Goal: Information Seeking & Learning: Learn about a topic

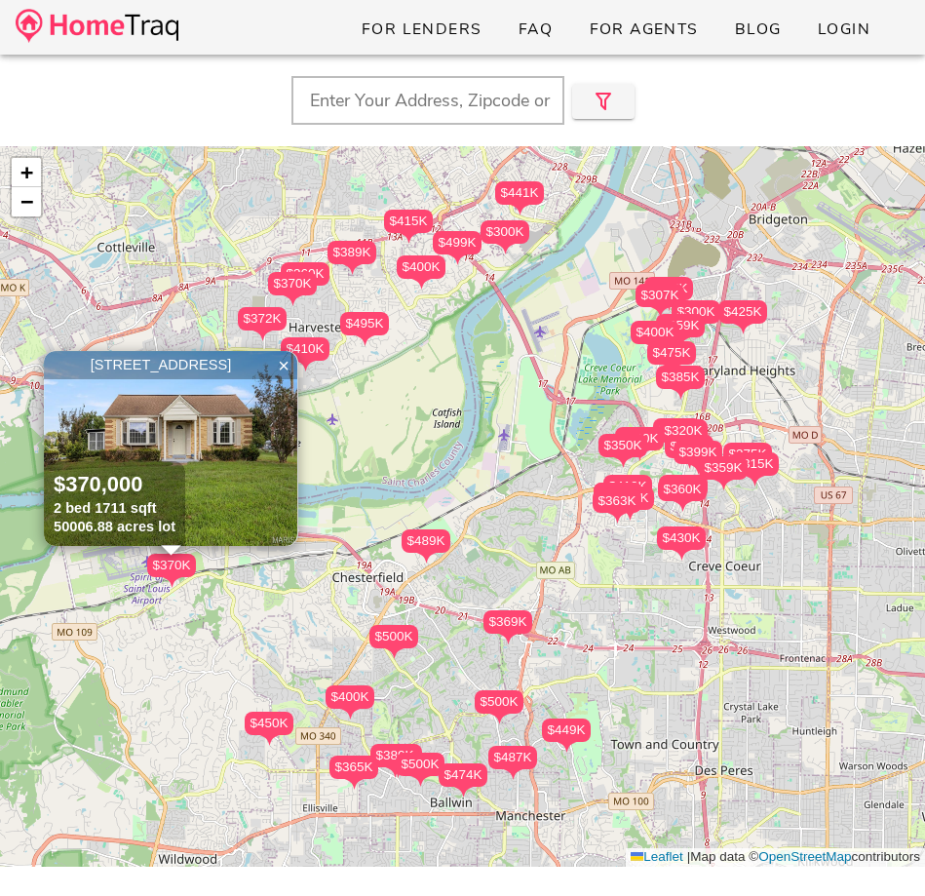
click at [71, 16] on img at bounding box center [97, 26] width 163 height 34
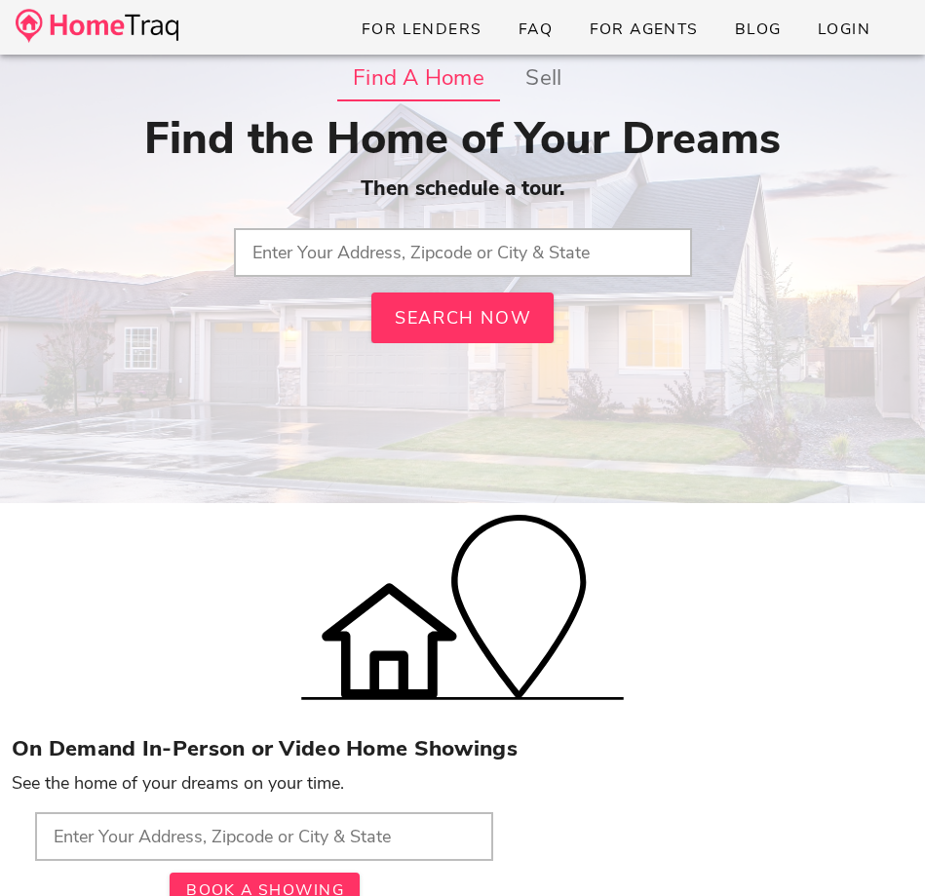
click at [308, 248] on input "text" at bounding box center [463, 252] width 458 height 49
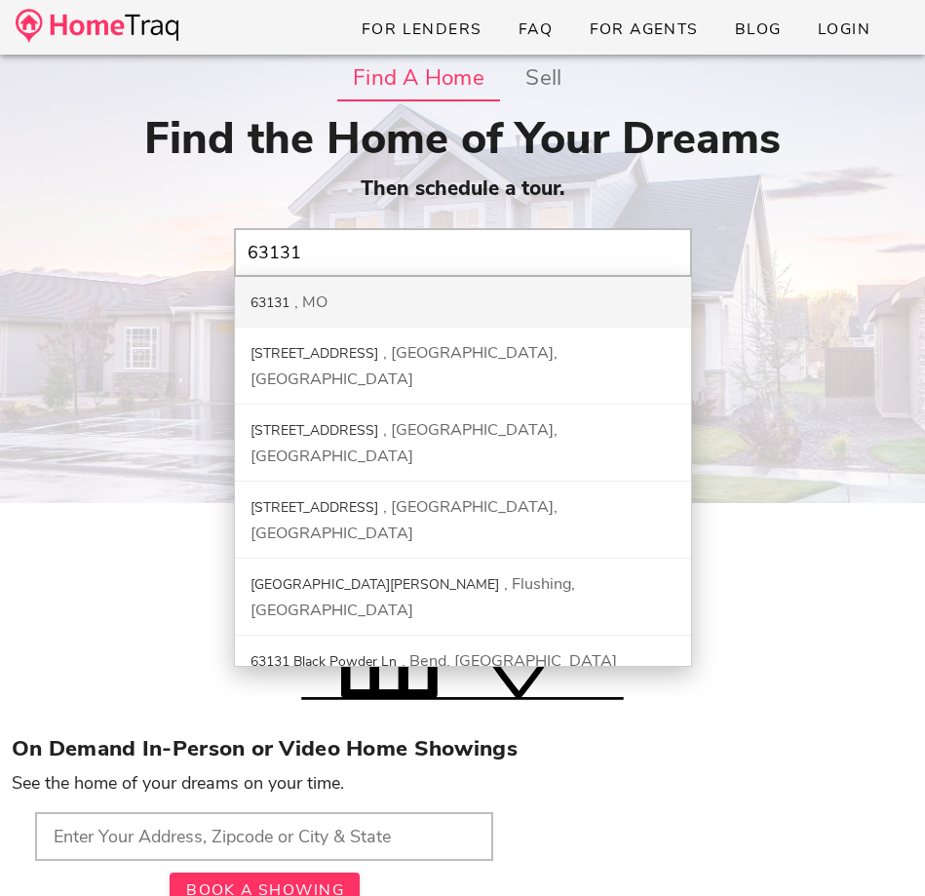
click at [351, 304] on div "63131 MO" at bounding box center [463, 302] width 456 height 51
type input "63131, MO"
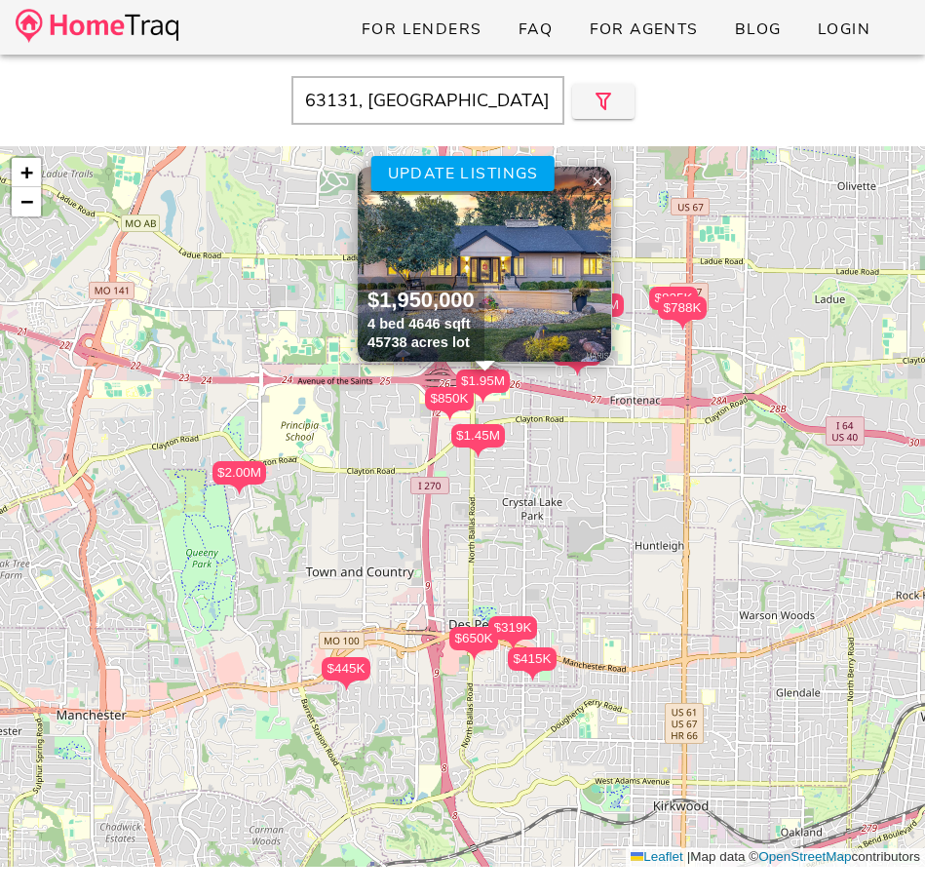
click at [451, 109] on input "63131, MO" at bounding box center [427, 100] width 273 height 49
click at [596, 96] on icon "button" at bounding box center [603, 101] width 23 height 23
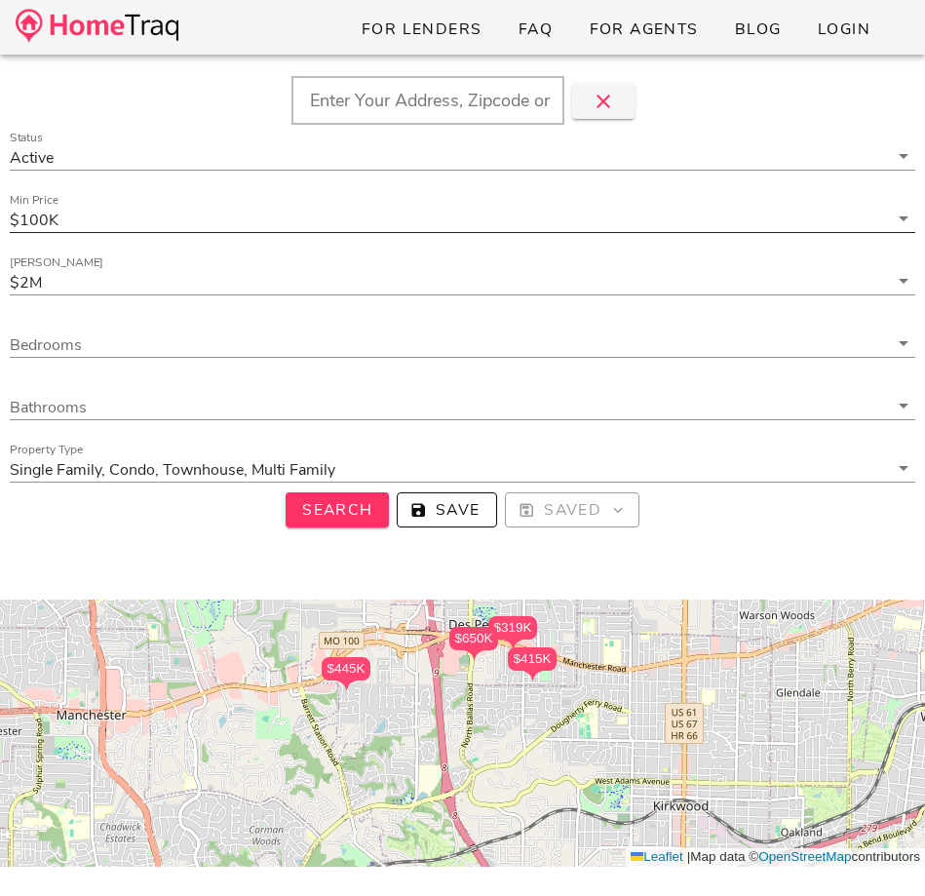
click at [137, 212] on input "Min Price" at bounding box center [475, 219] width 826 height 25
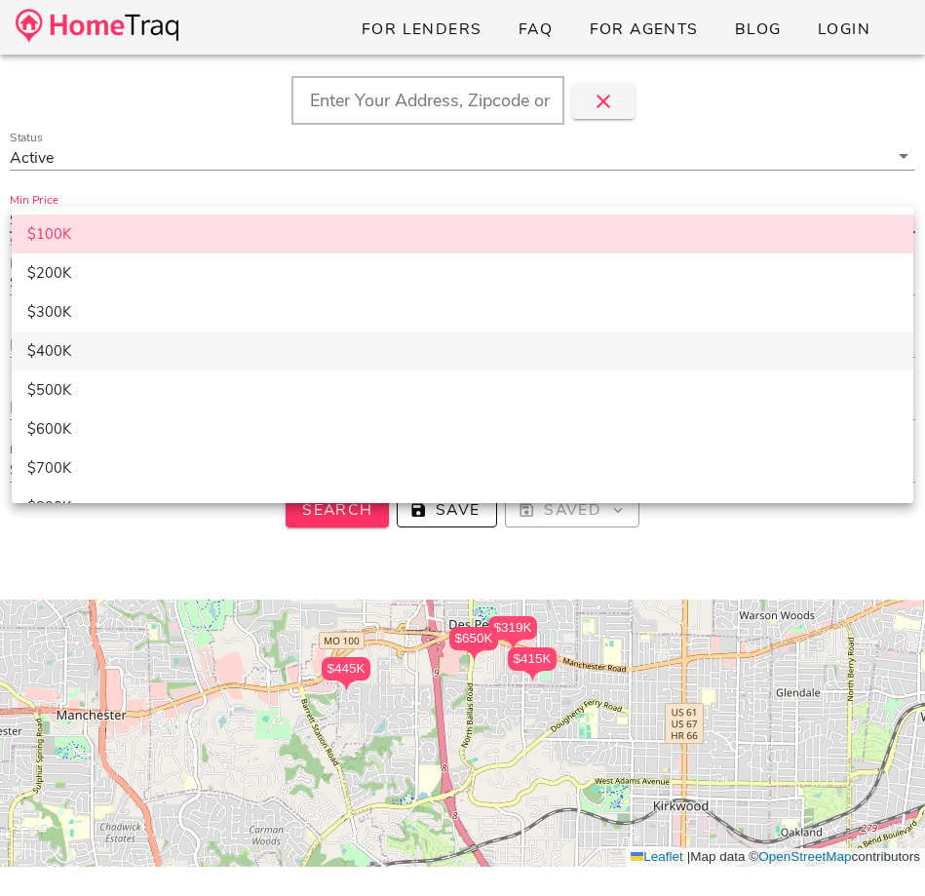
click at [121, 358] on div "$400K" at bounding box center [462, 351] width 871 height 18
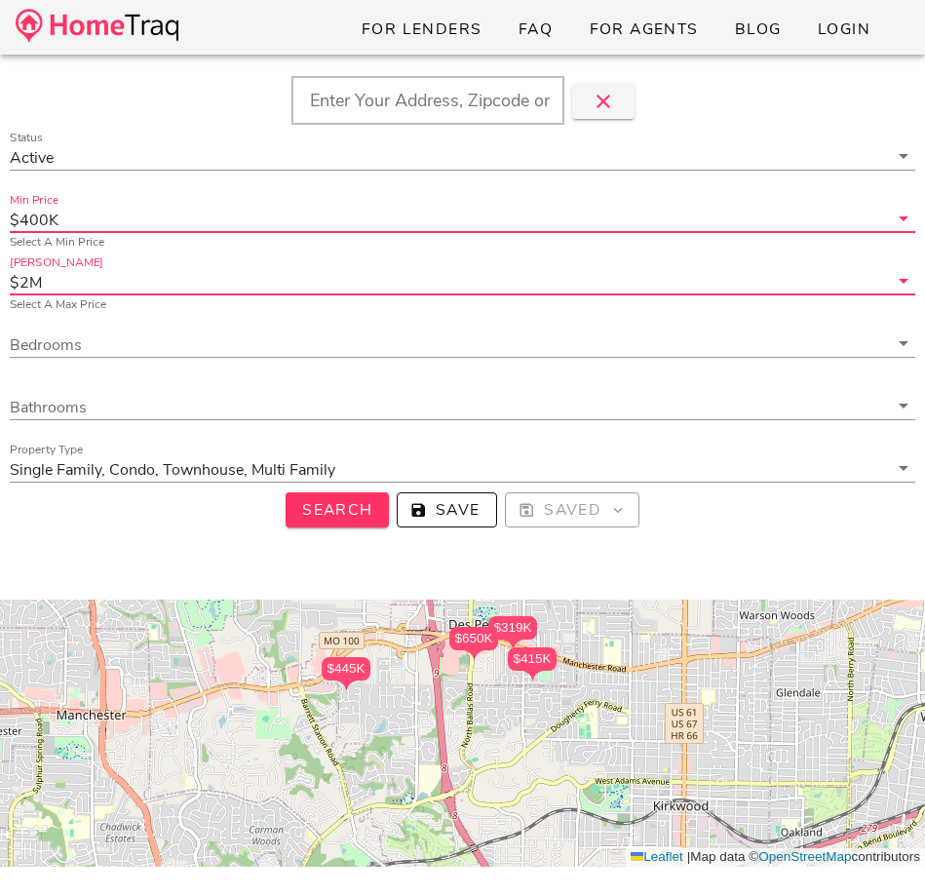
click at [142, 279] on input "Max Price" at bounding box center [467, 281] width 842 height 25
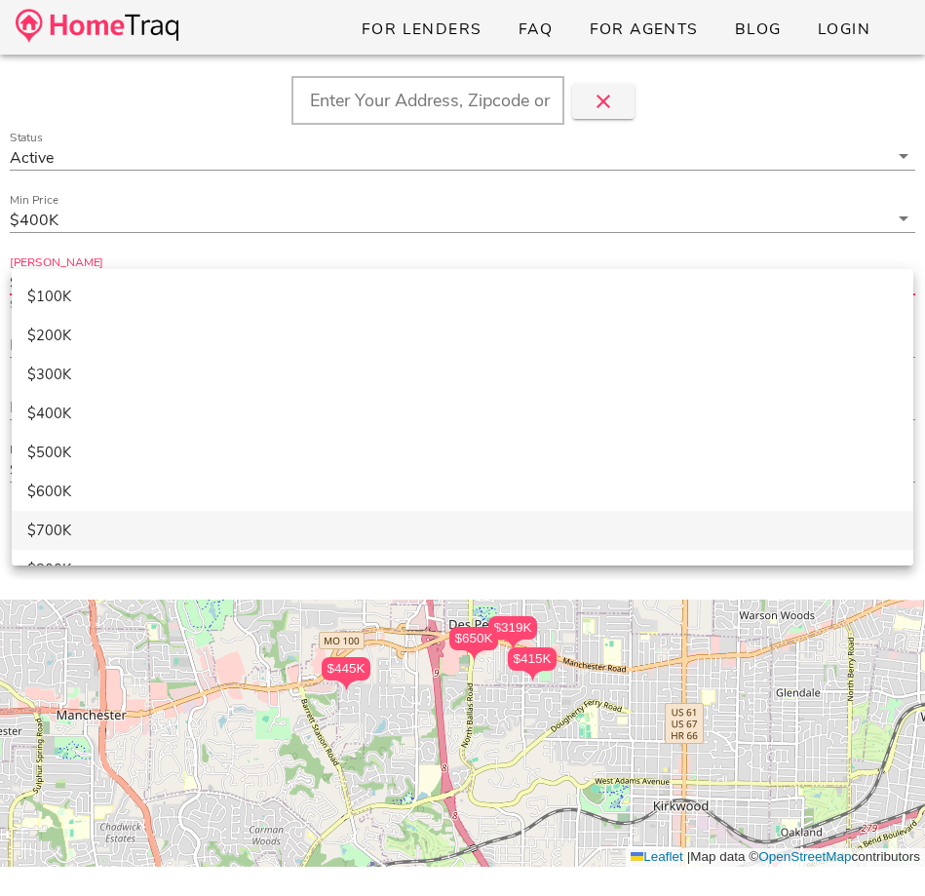
click at [114, 533] on div "$700K" at bounding box center [462, 531] width 871 height 18
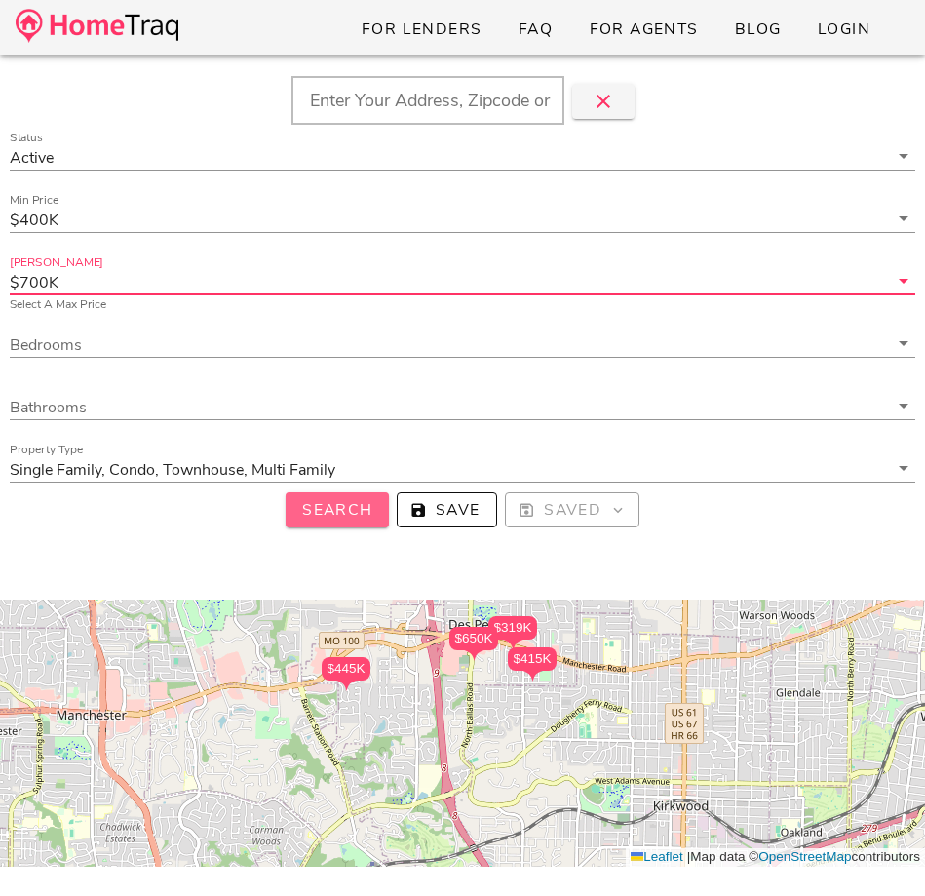
click at [341, 509] on span "Search" at bounding box center [337, 509] width 72 height 21
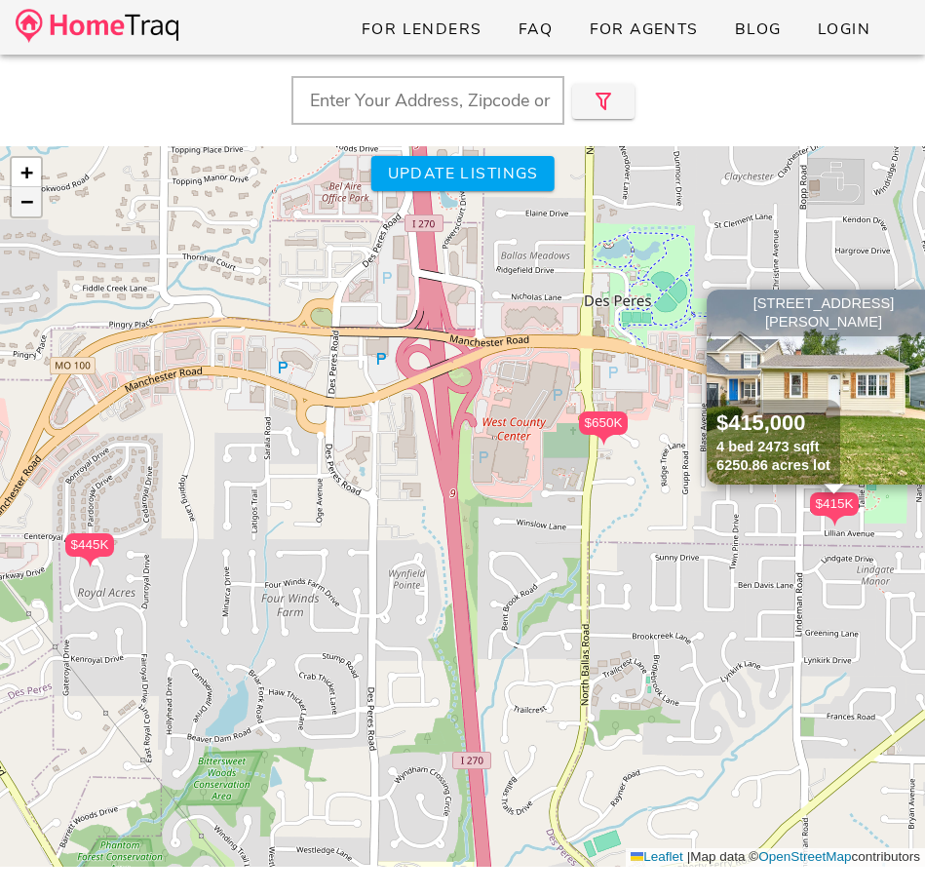
click at [28, 201] on span "−" at bounding box center [26, 201] width 13 height 24
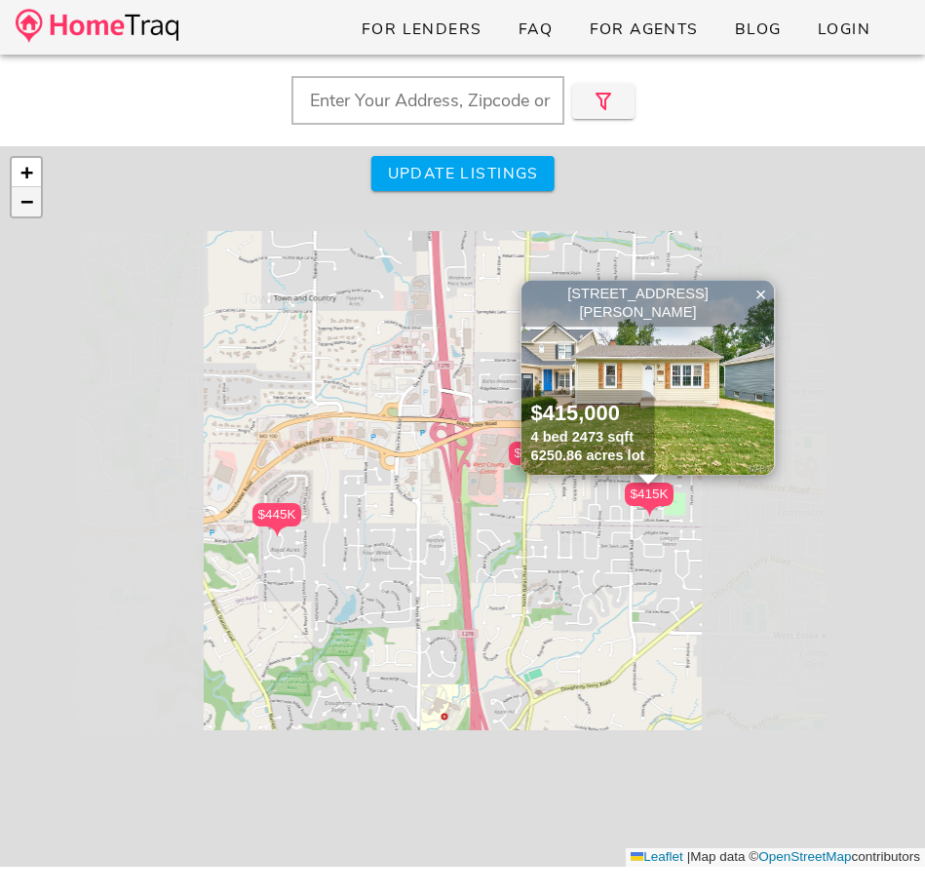
click at [28, 201] on span "−" at bounding box center [26, 201] width 13 height 24
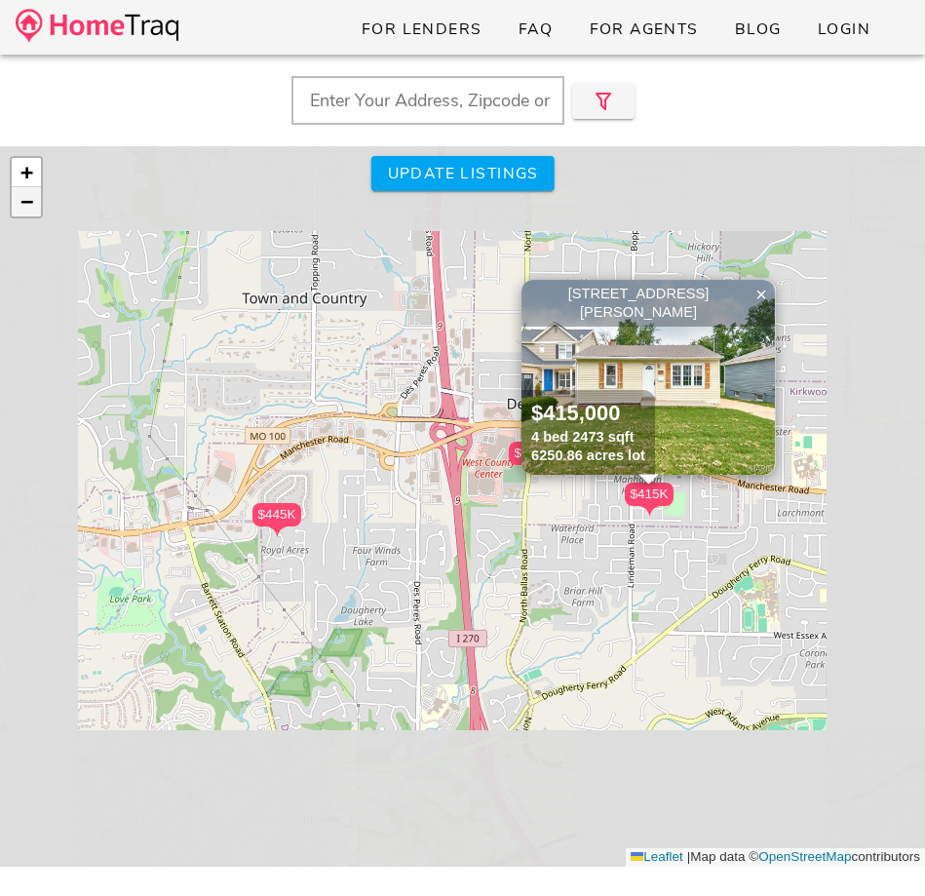
click at [28, 201] on span "−" at bounding box center [26, 201] width 13 height 24
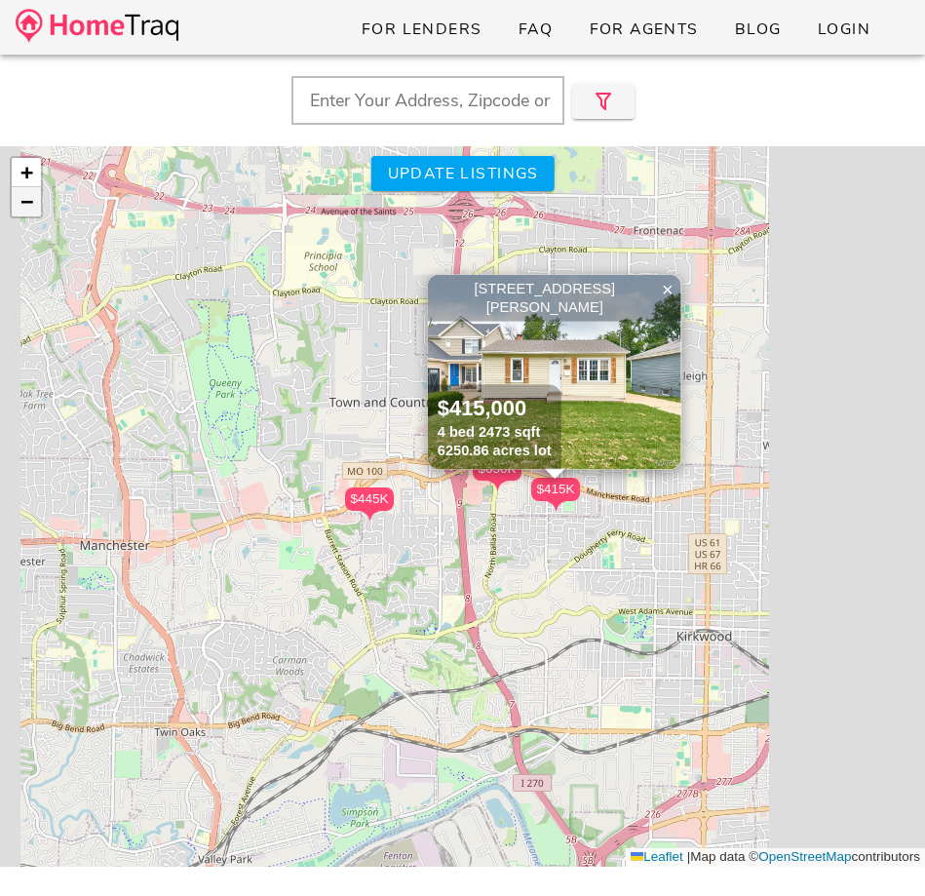
click at [28, 201] on span "−" at bounding box center [26, 201] width 13 height 24
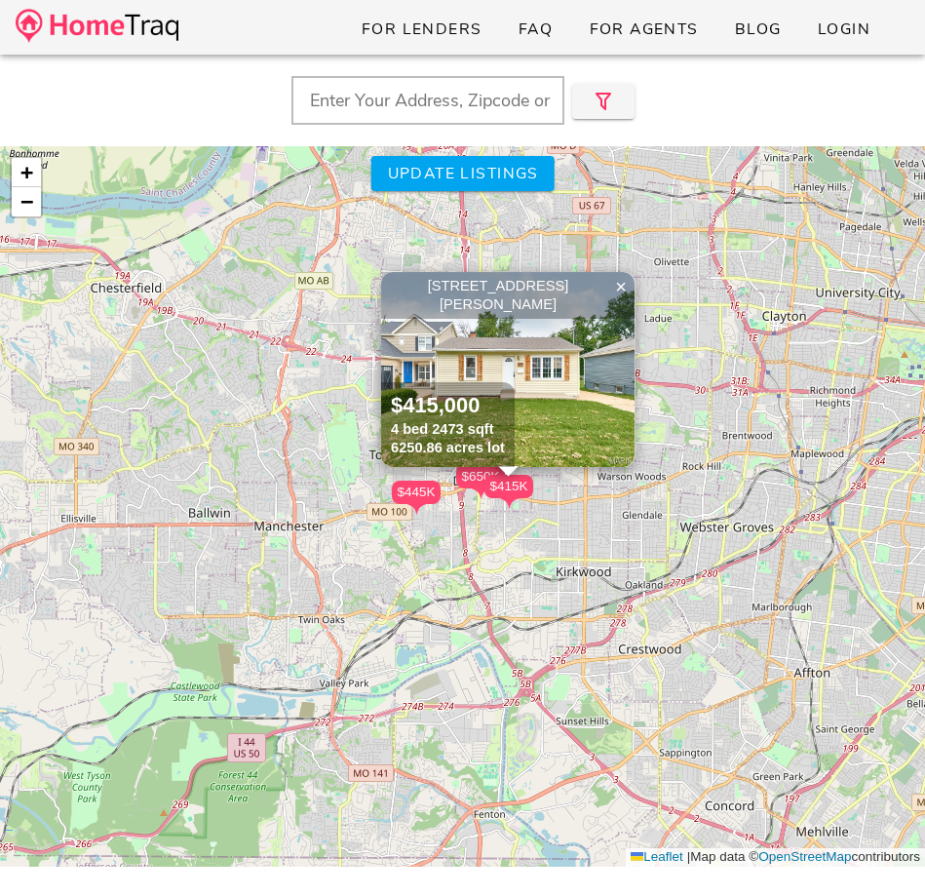
click at [454, 153] on div "$445K $650K $415K 11913 Lillian Avenue, St Louis MO 63131 $415,000 4 bed 2473 s…" at bounding box center [462, 506] width 925 height 720
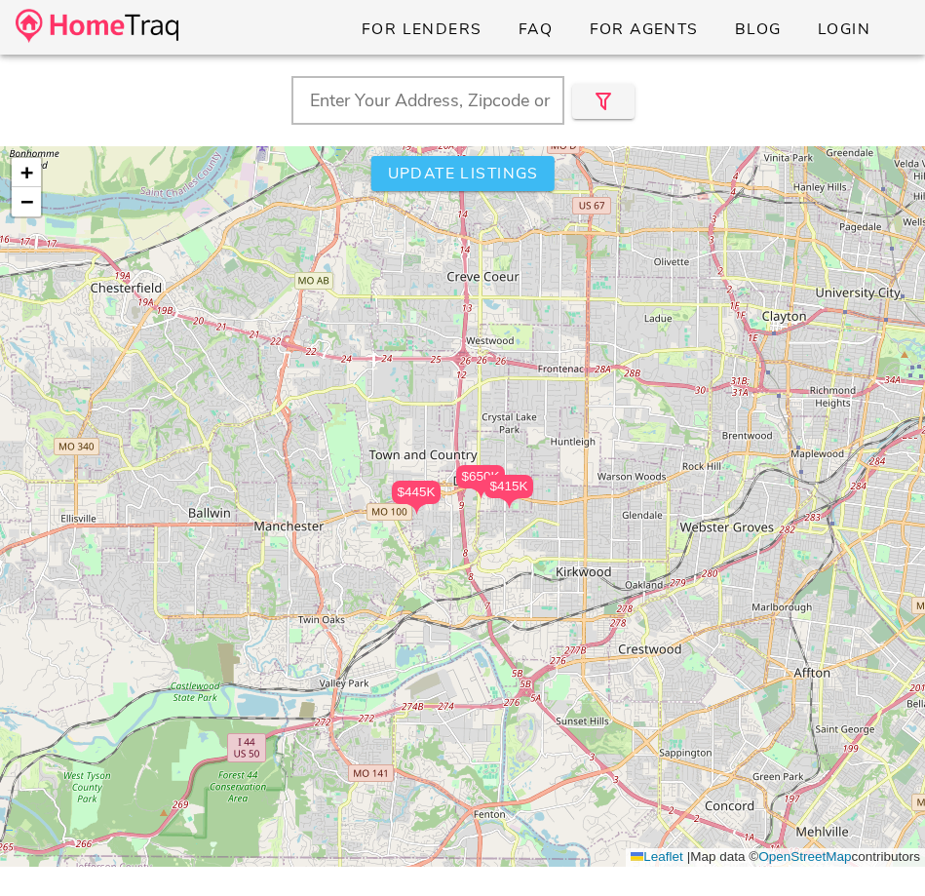
click at [451, 176] on span "Update listings" at bounding box center [462, 173] width 152 height 21
type input "MO"
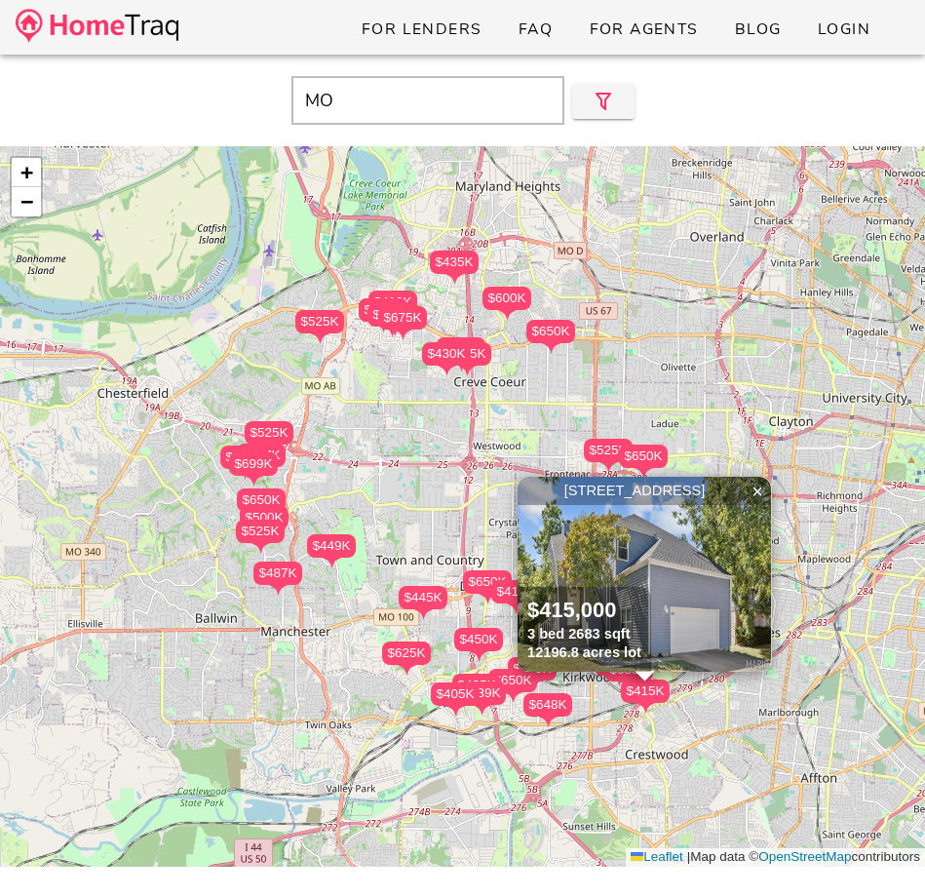
click at [638, 532] on img at bounding box center [644, 574] width 253 height 195
click at [835, 34] on span "Login" at bounding box center [844, 29] width 54 height 21
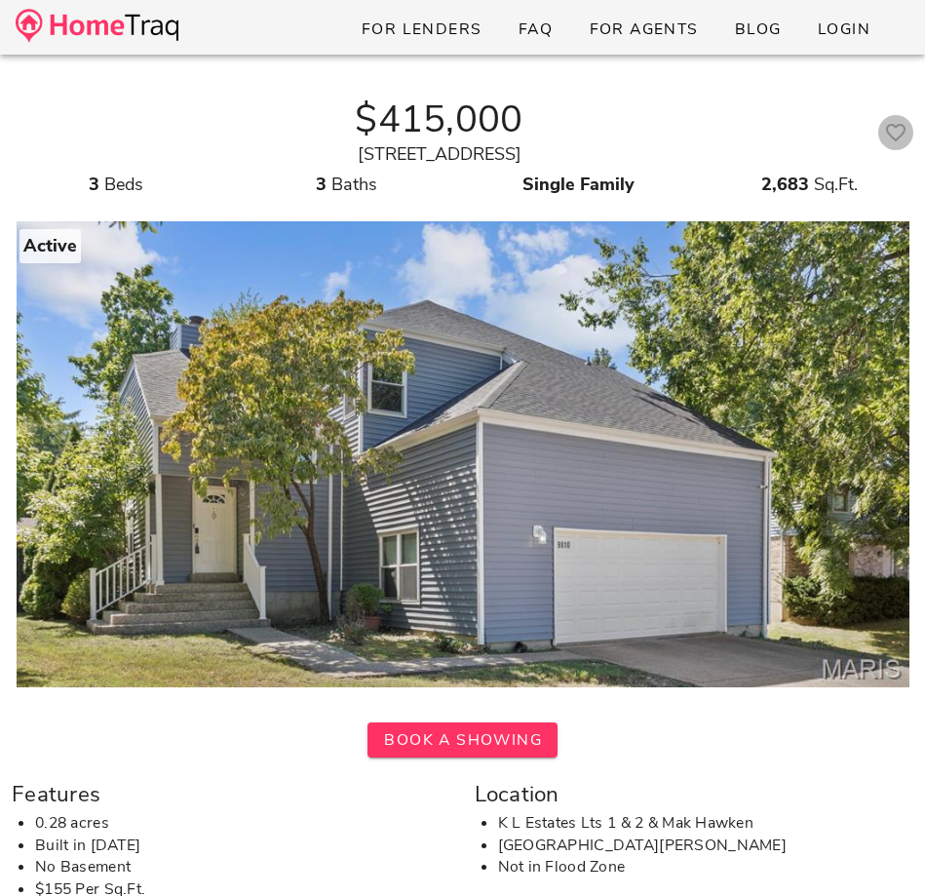
click at [889, 137] on icon "button" at bounding box center [895, 132] width 23 height 23
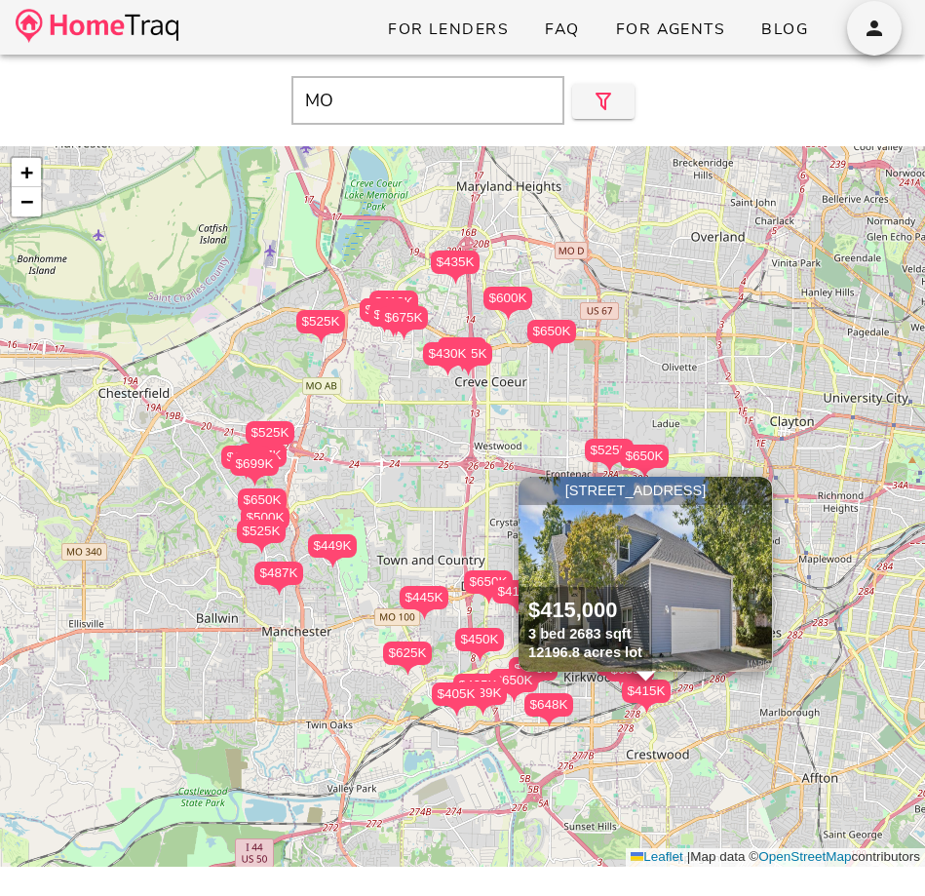
click at [761, 497] on span "×" at bounding box center [759, 491] width 12 height 21
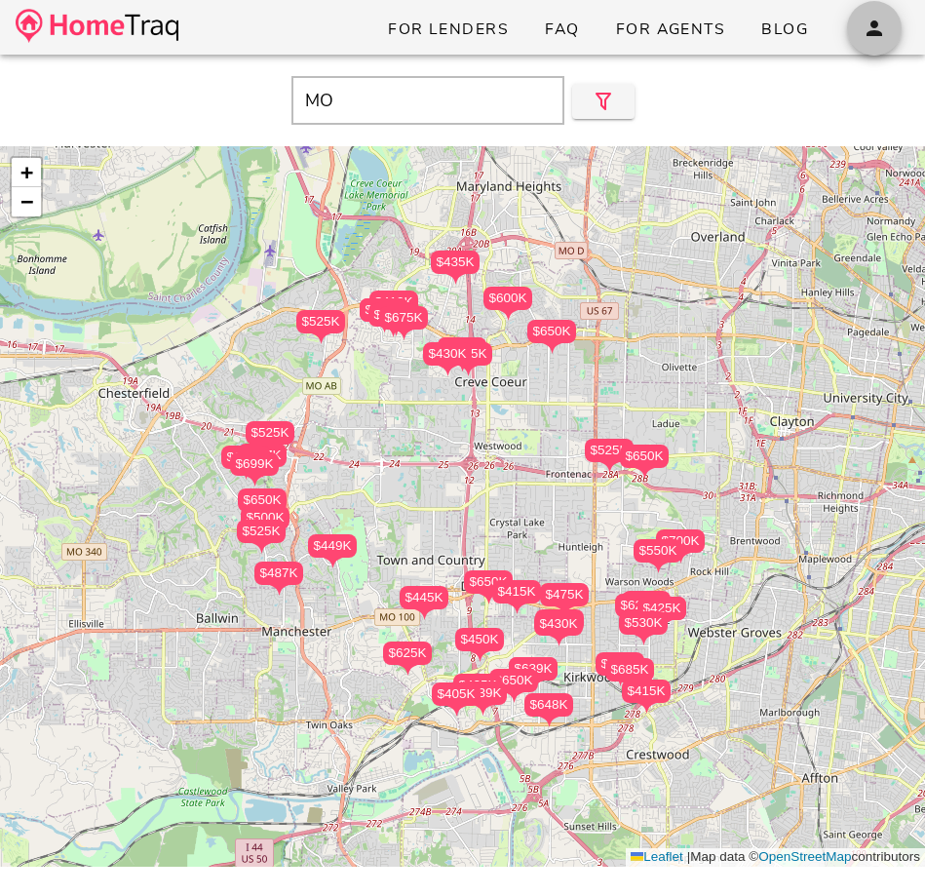
click at [881, 33] on icon "button" at bounding box center [874, 28] width 23 height 23
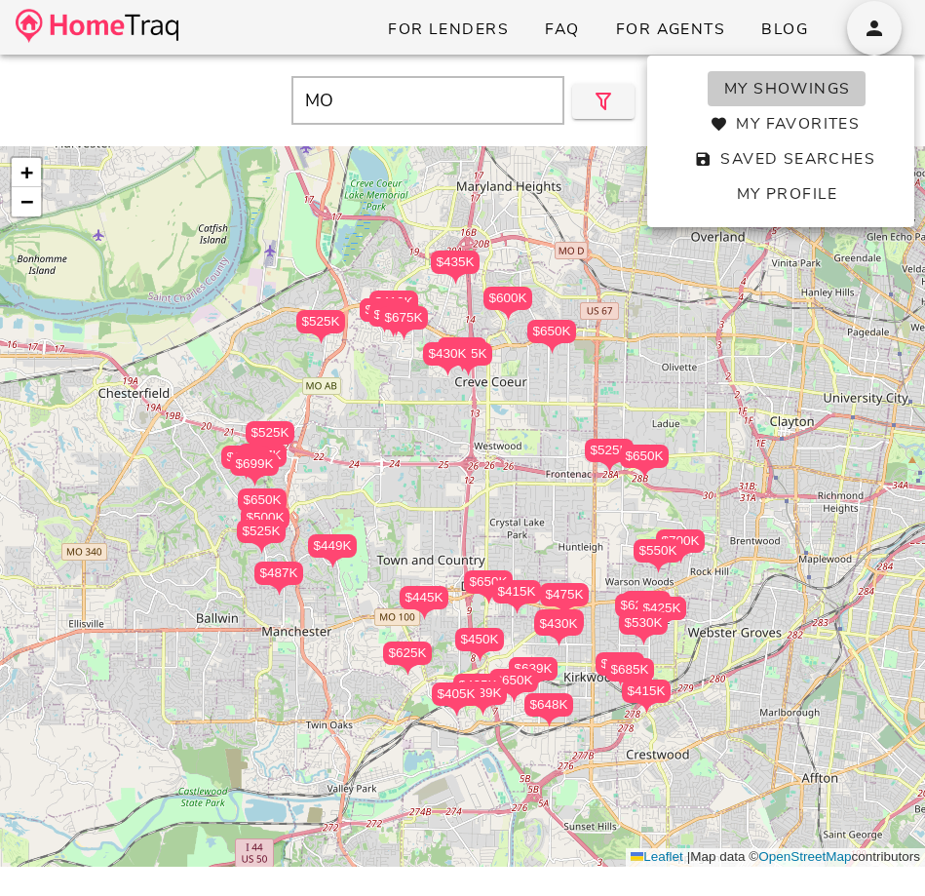
click at [843, 91] on span "My Showings" at bounding box center [787, 88] width 128 height 21
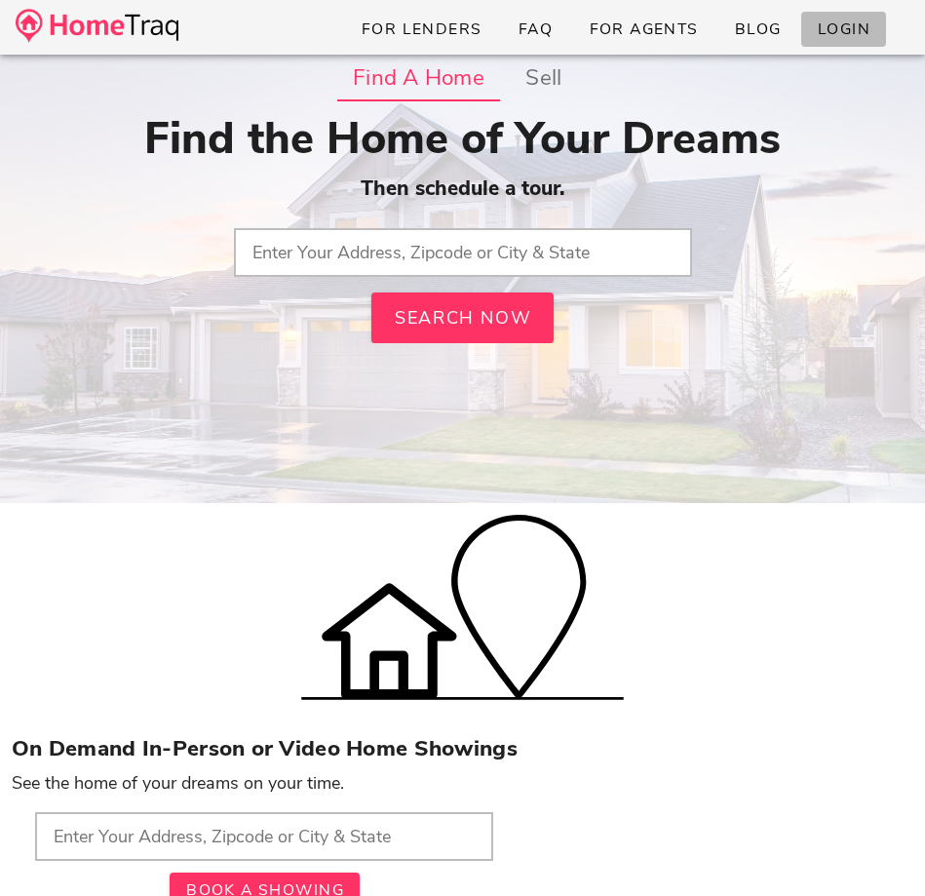
click at [827, 40] on link "Login" at bounding box center [843, 29] width 85 height 35
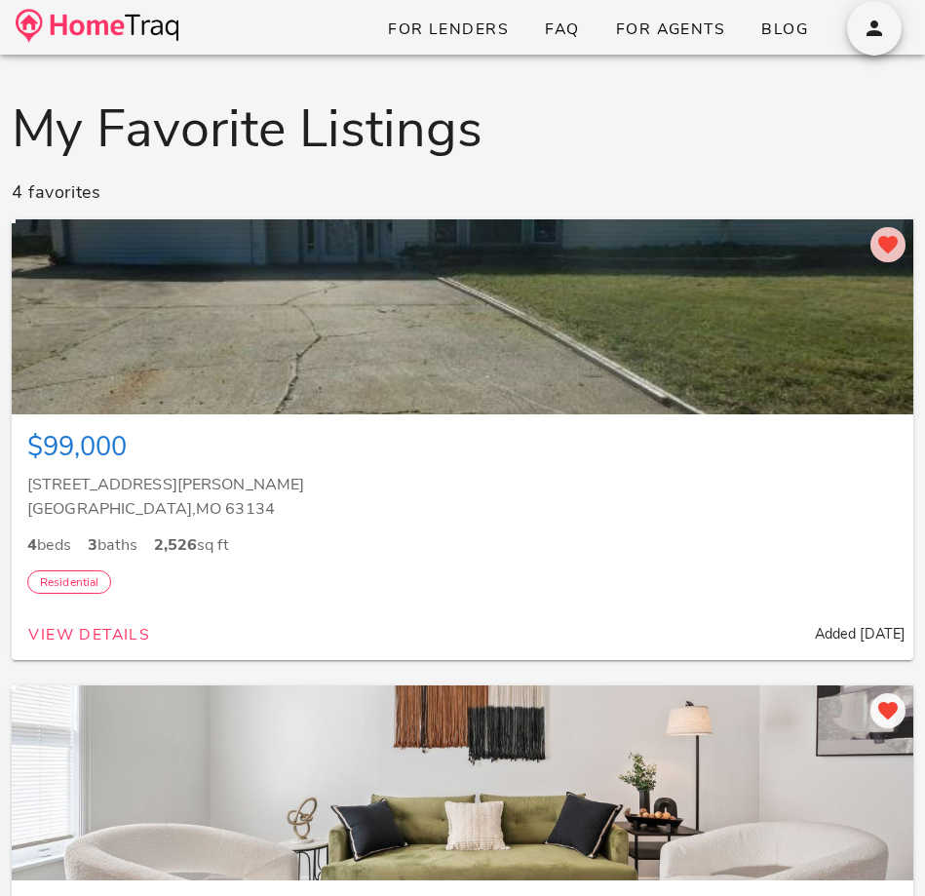
click at [882, 242] on icon "button" at bounding box center [887, 244] width 23 height 23
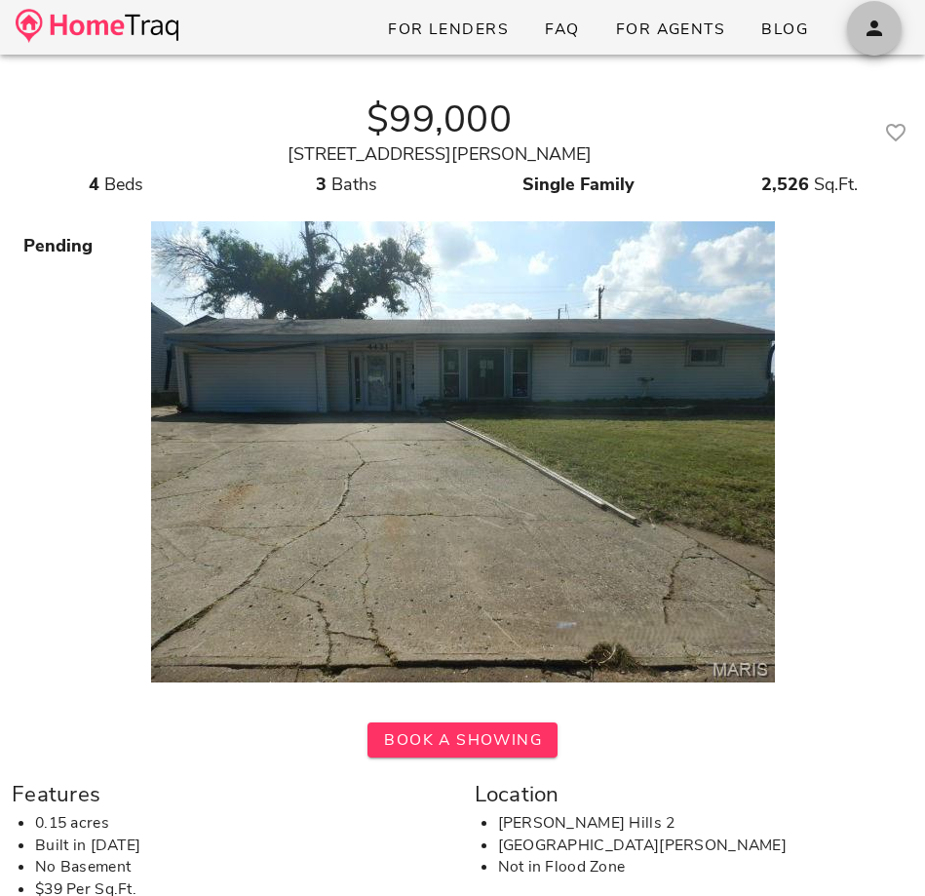
click at [876, 32] on icon "button" at bounding box center [874, 28] width 23 height 23
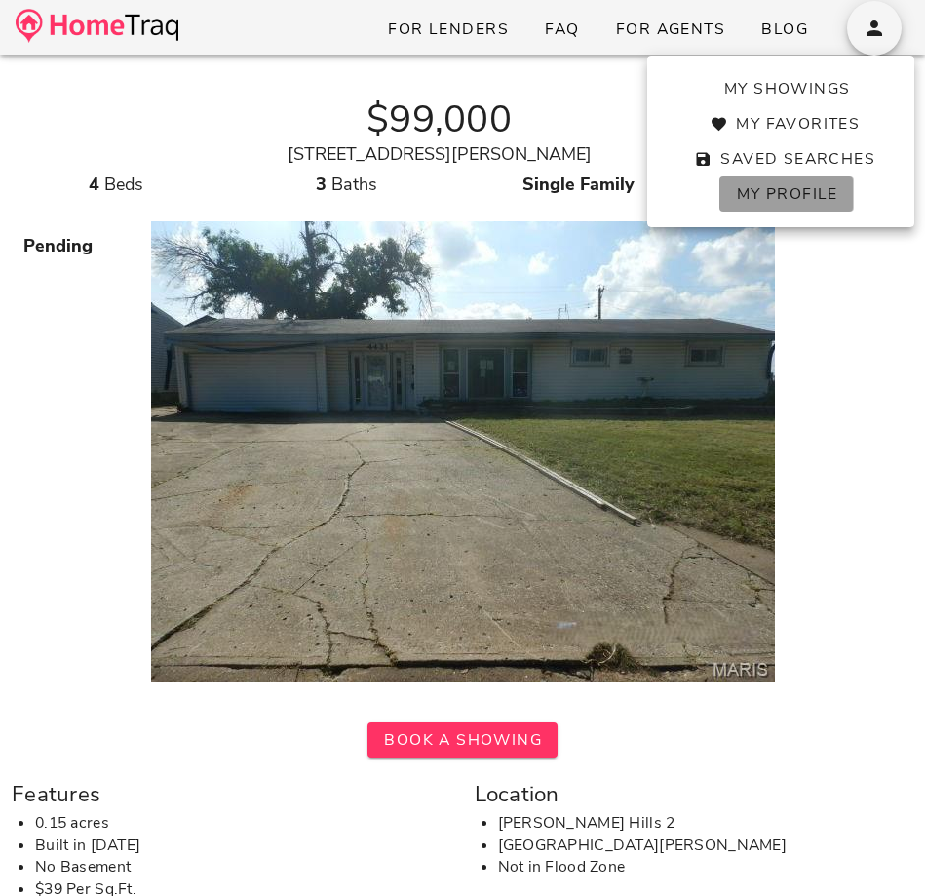
click at [801, 185] on span "My Profile" at bounding box center [786, 193] width 102 height 21
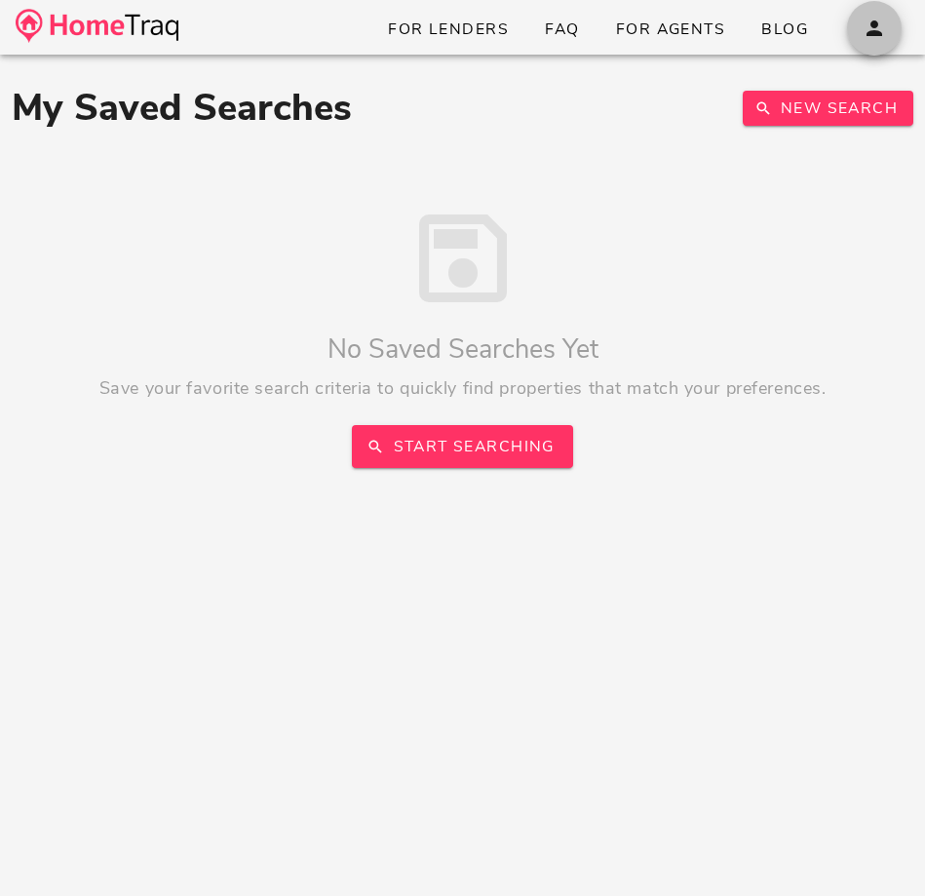
click at [868, 26] on icon "button" at bounding box center [874, 28] width 23 height 23
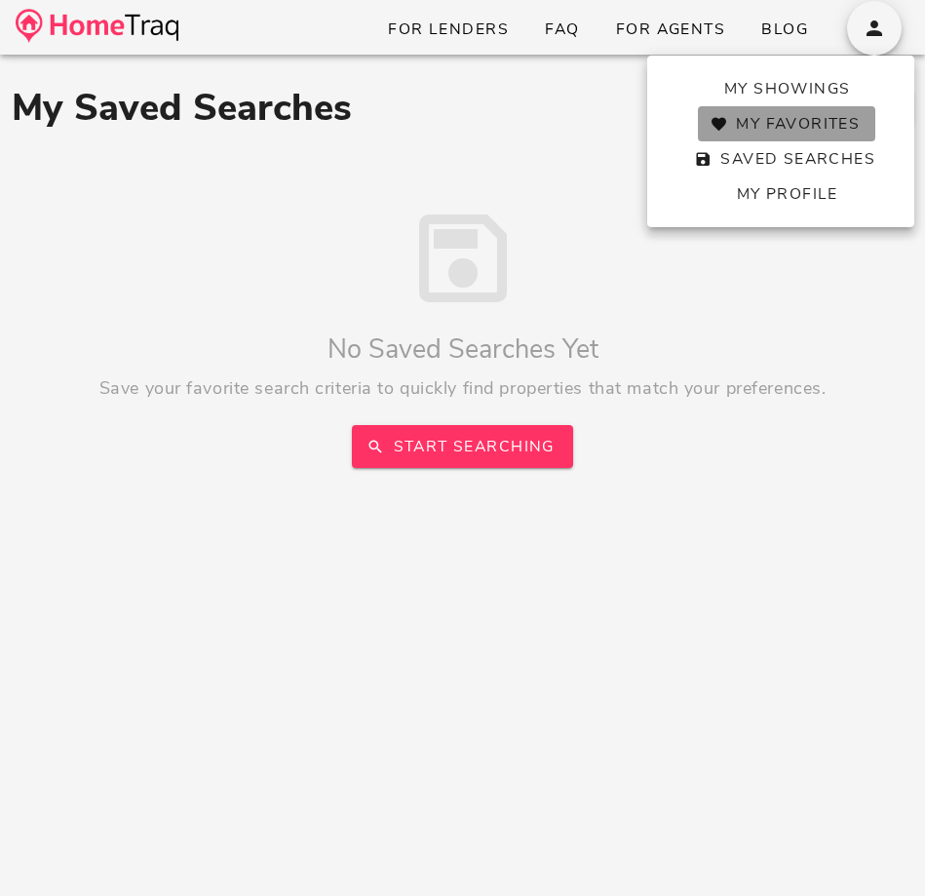
click at [811, 126] on span "My Favorites" at bounding box center [787, 123] width 146 height 21
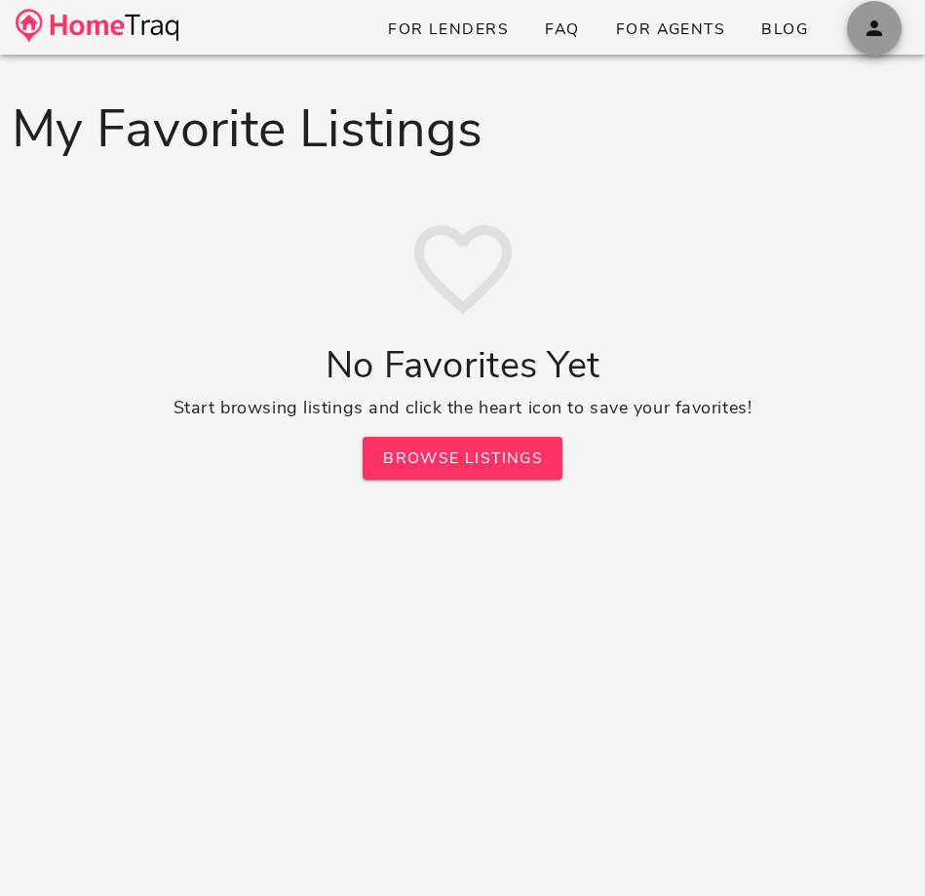
click at [872, 26] on icon "button" at bounding box center [874, 28] width 23 height 23
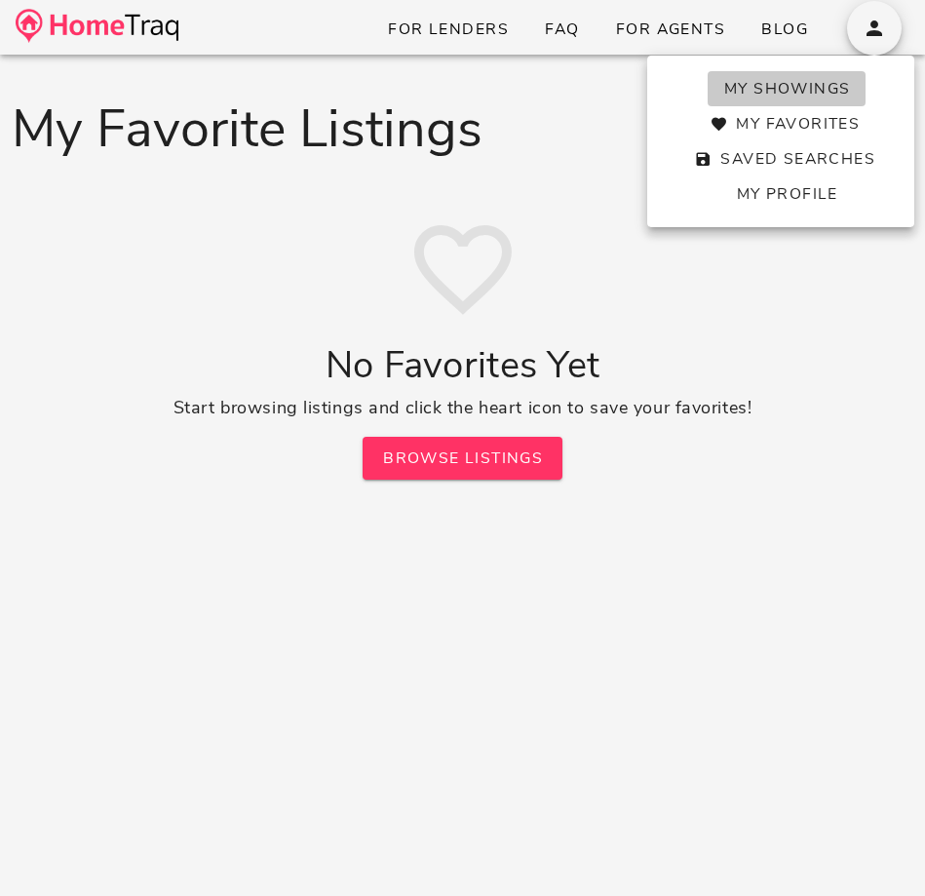
click at [820, 88] on span "My Showings" at bounding box center [787, 88] width 128 height 21
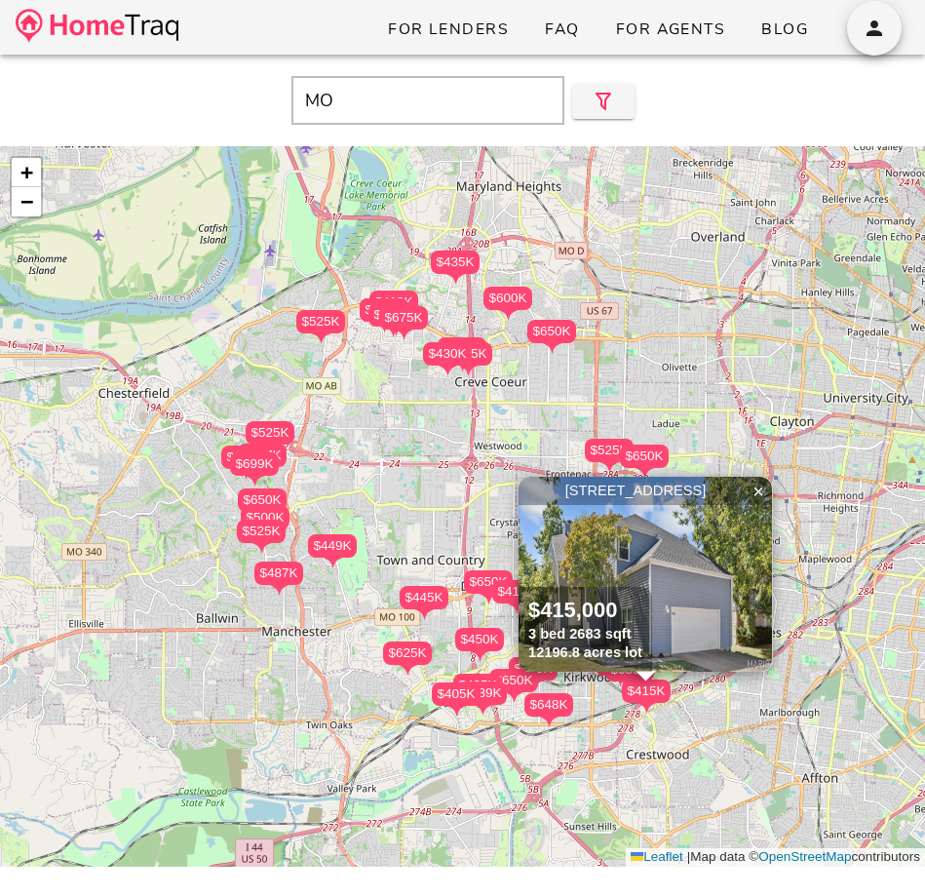
click at [534, 674] on div "$650K" at bounding box center [513, 680] width 49 height 23
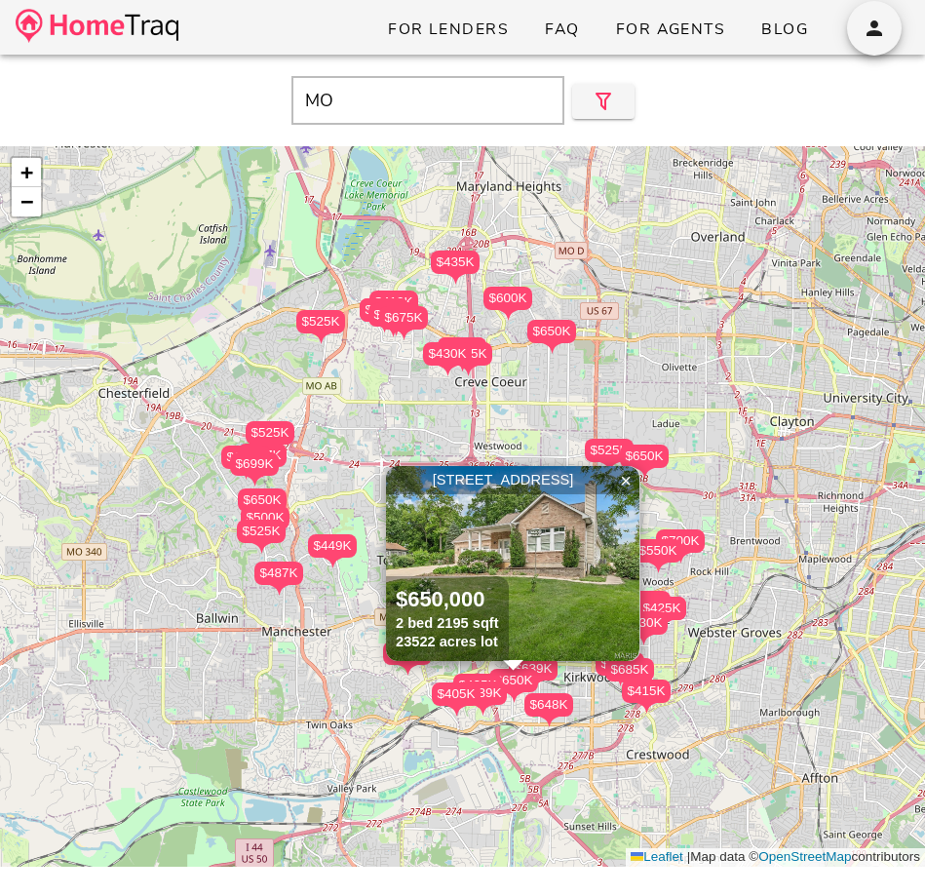
click at [398, 309] on div "$675K" at bounding box center [403, 317] width 49 height 23
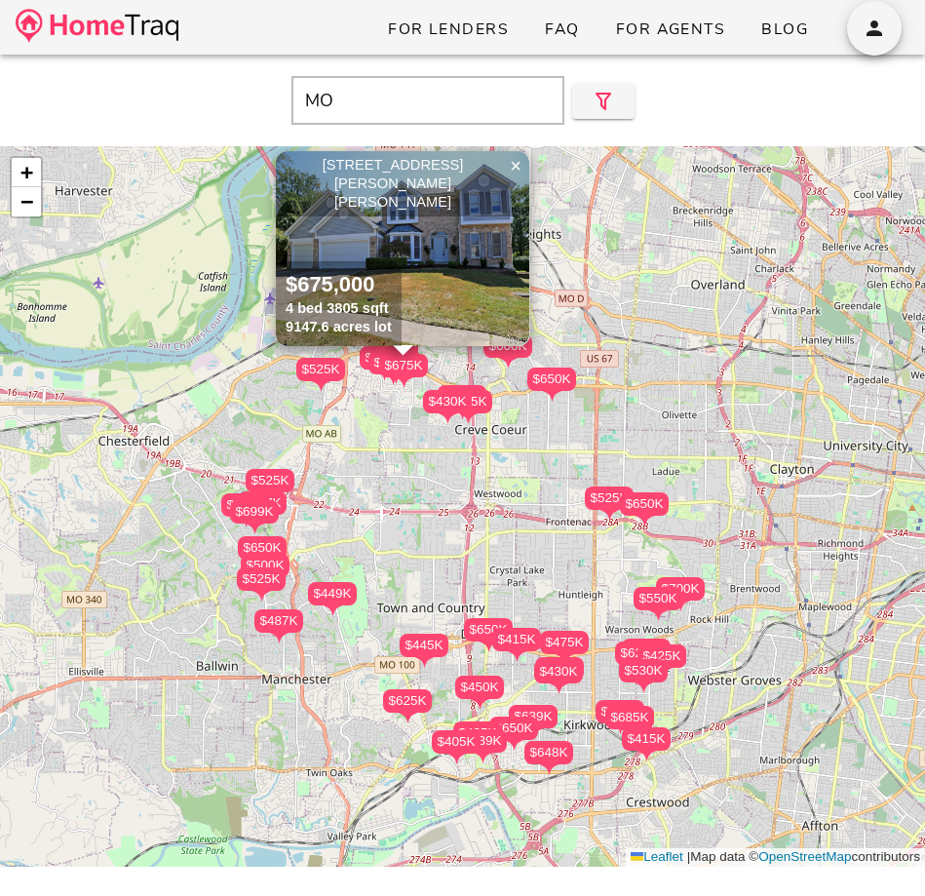
click at [675, 128] on div "MO Close" at bounding box center [462, 100] width 925 height 84
click at [589, 88] on button "button" at bounding box center [603, 101] width 62 height 35
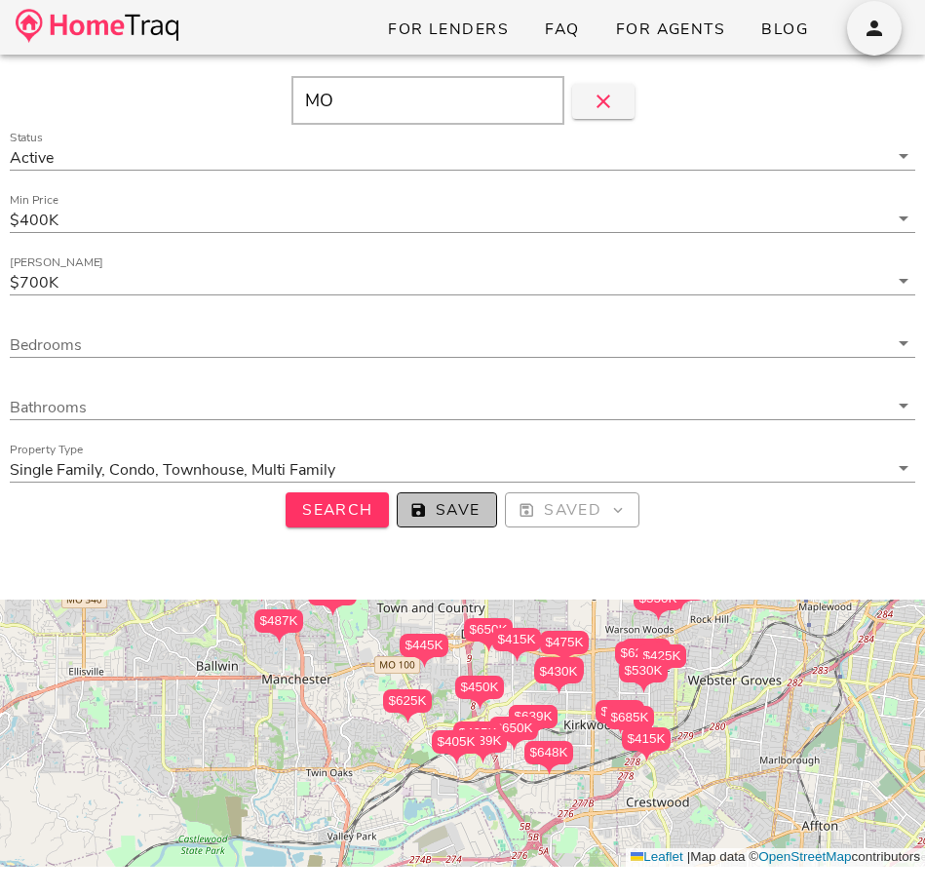
click at [434, 501] on span "Save" at bounding box center [446, 509] width 67 height 21
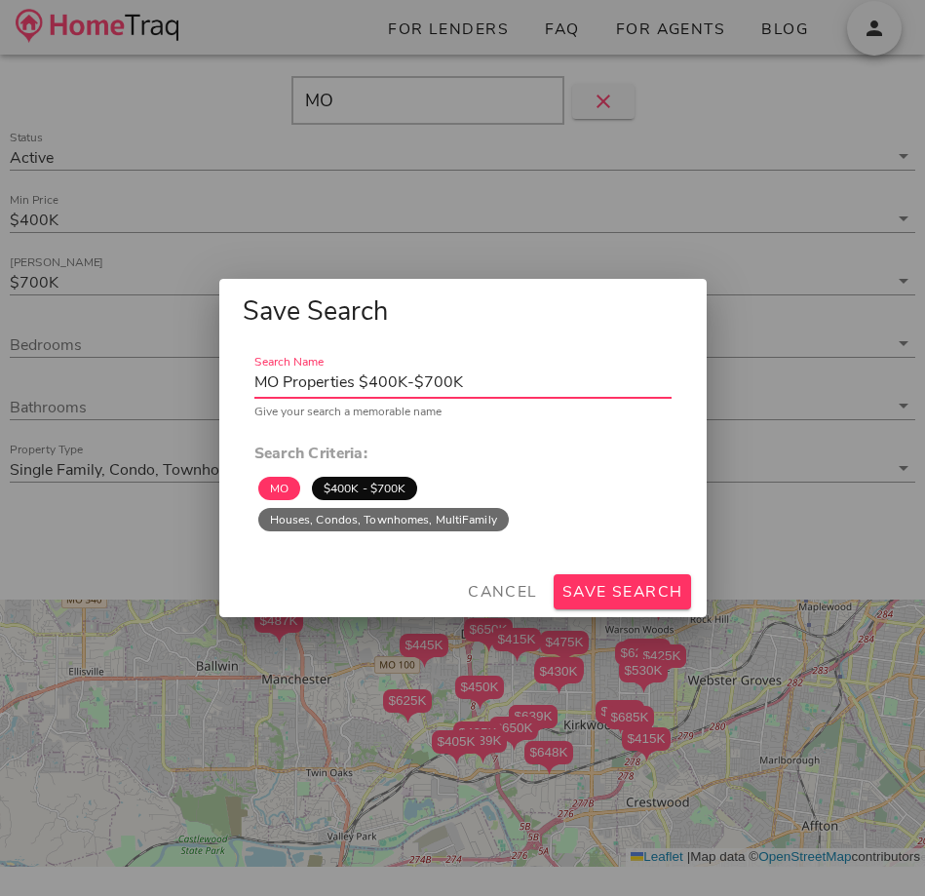
click at [437, 393] on input "MO Properties $400K-$700K" at bounding box center [462, 382] width 417 height 31
paste input "[GEOGRAPHIC_DATA]"
type input "[GEOGRAPHIC_DATA]"
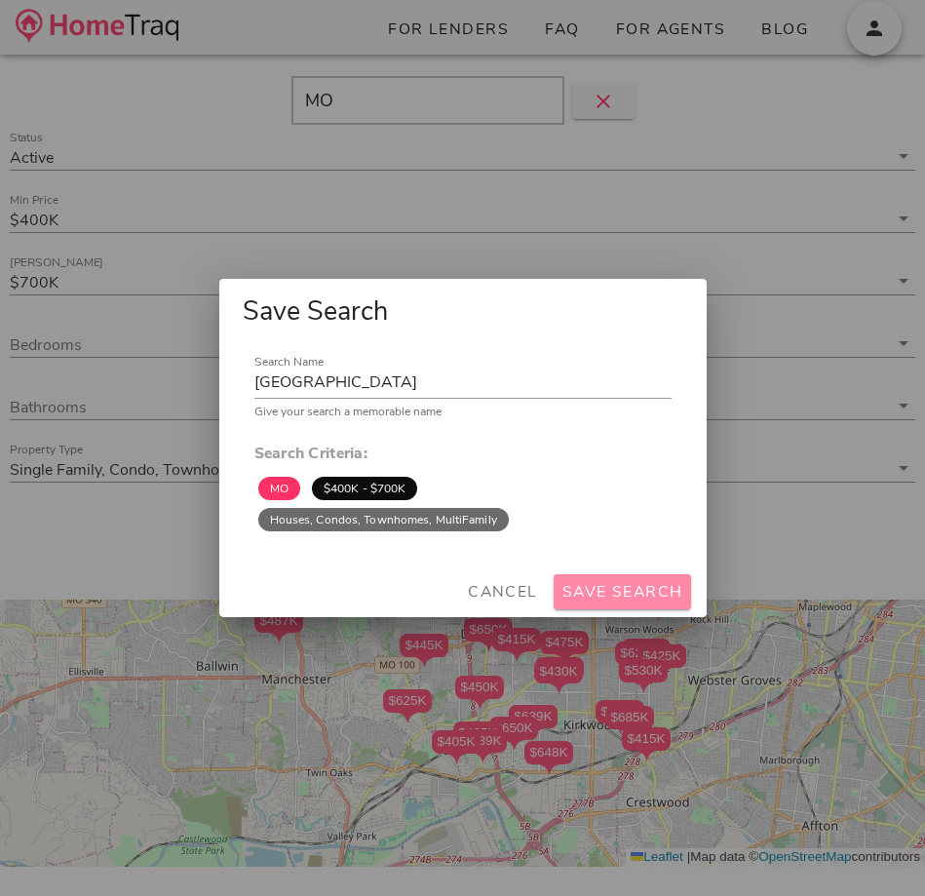
click at [588, 584] on span "Save Search" at bounding box center [623, 591] width 122 height 21
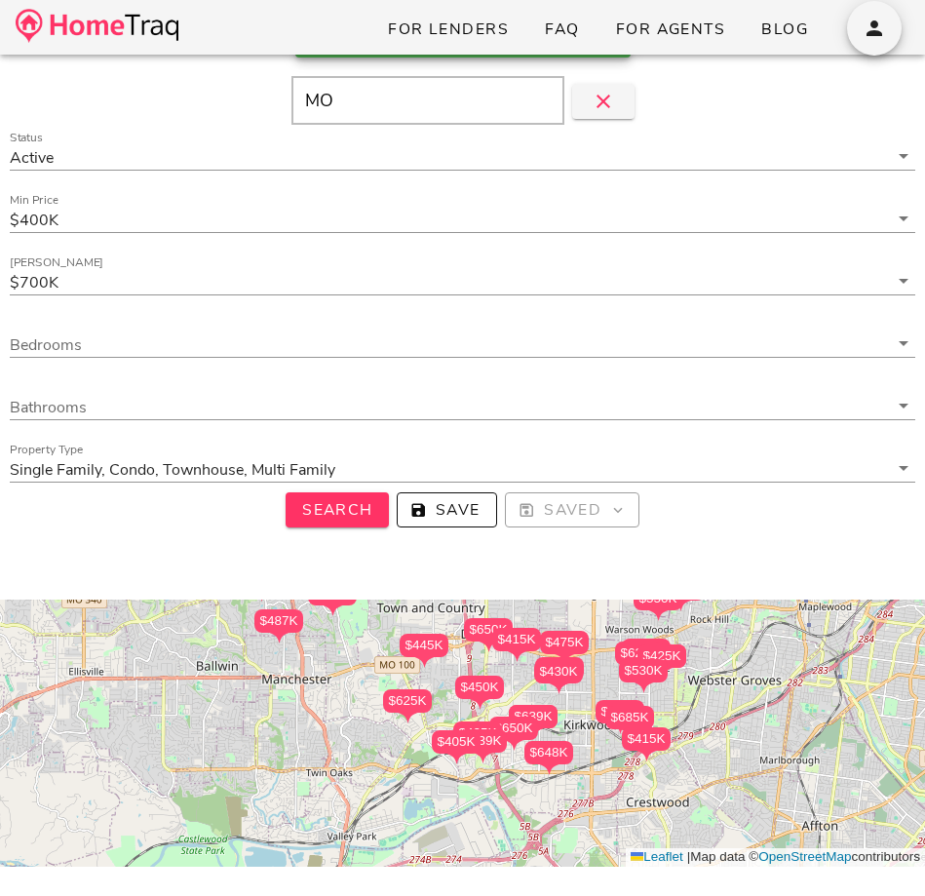
click at [549, 670] on div "$430K" at bounding box center [558, 671] width 49 height 23
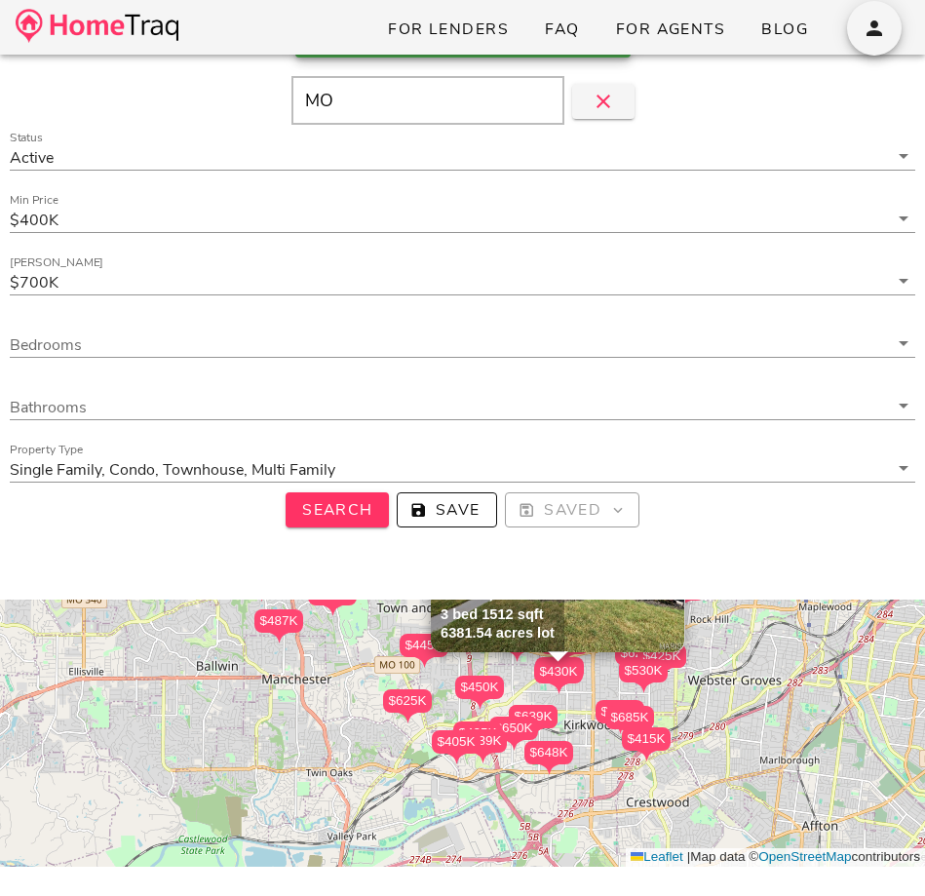
click at [560, 615] on div "$430,000 3 bed 1512 sqft 6381.54 acres lot" at bounding box center [498, 609] width 134 height 85
click at [594, 88] on button "button" at bounding box center [603, 101] width 62 height 35
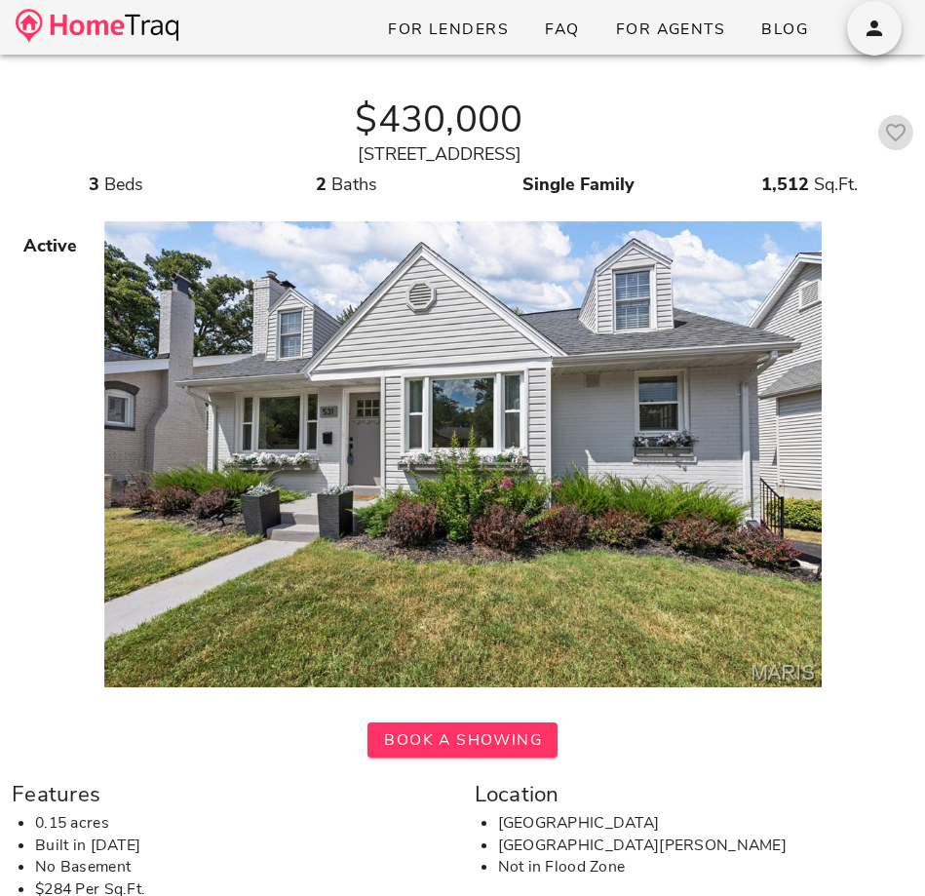
click at [902, 135] on icon "button" at bounding box center [895, 132] width 23 height 23
click at [887, 17] on span "button" at bounding box center [874, 28] width 55 height 23
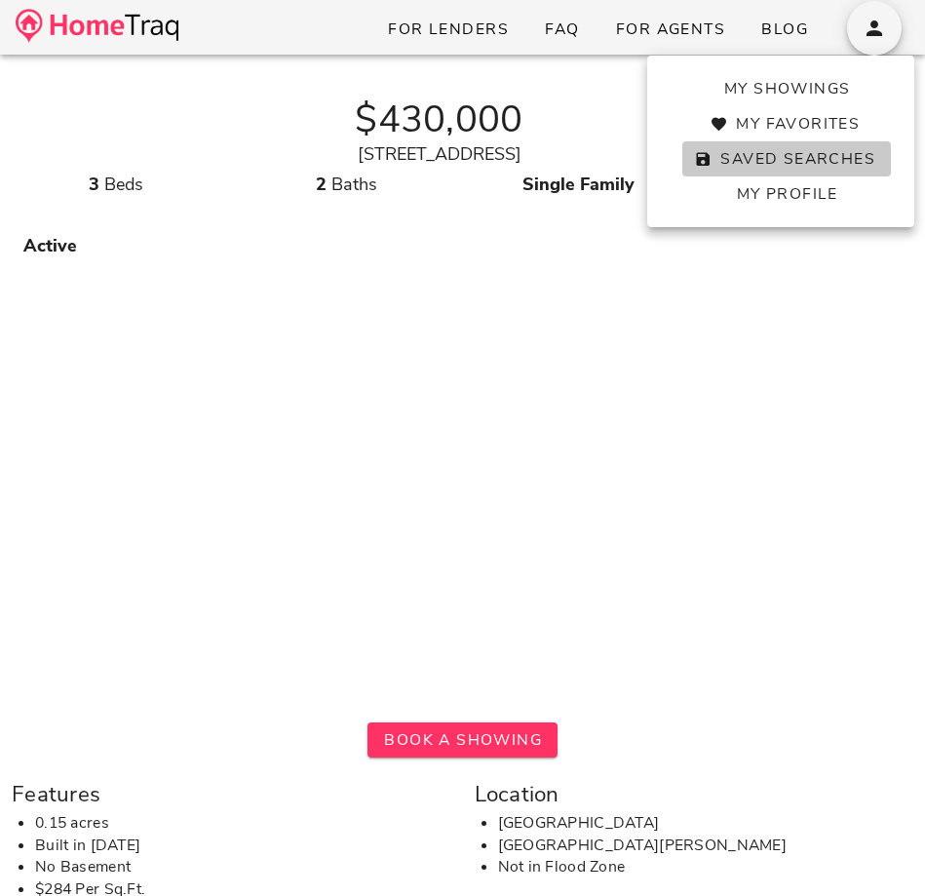
click at [813, 149] on span "Saved Searches" at bounding box center [786, 158] width 177 height 21
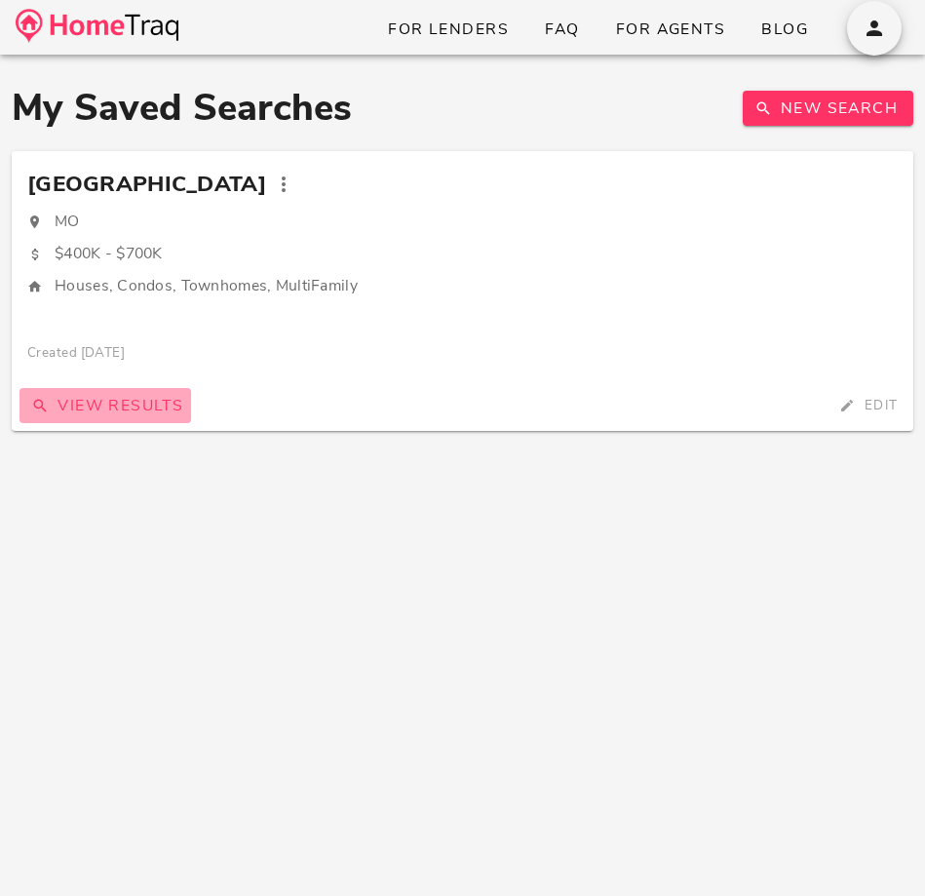
click at [130, 409] on span "View Results" at bounding box center [105, 405] width 156 height 21
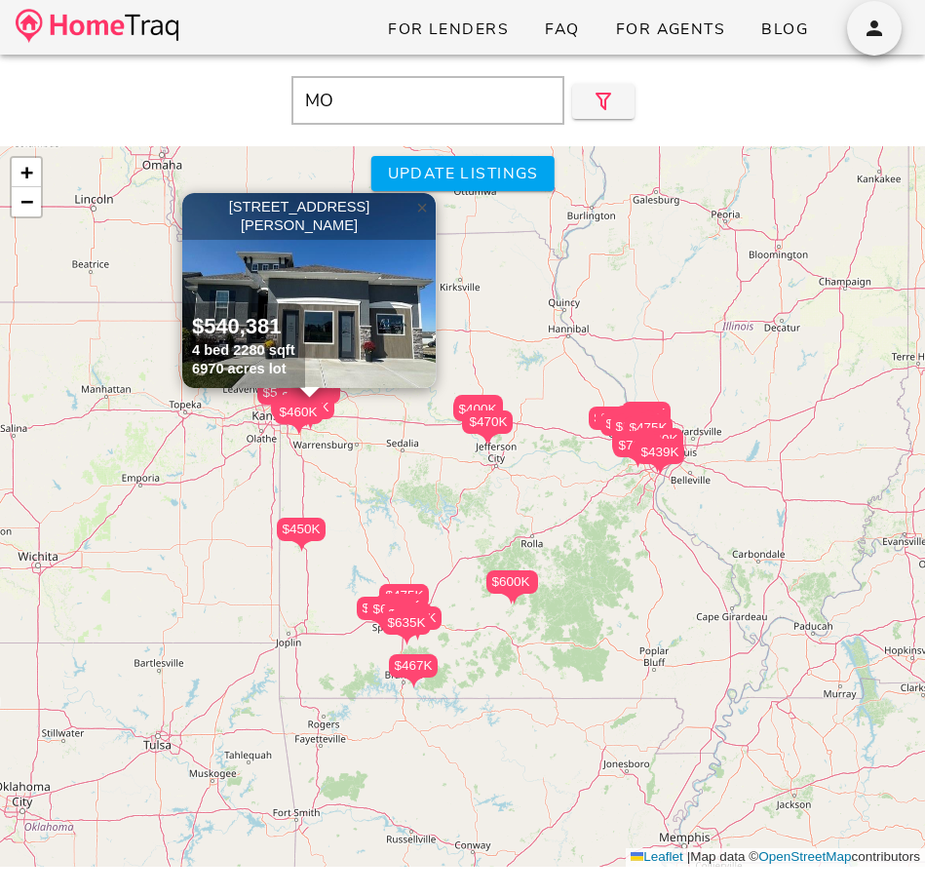
click at [423, 207] on span "×" at bounding box center [422, 207] width 12 height 21
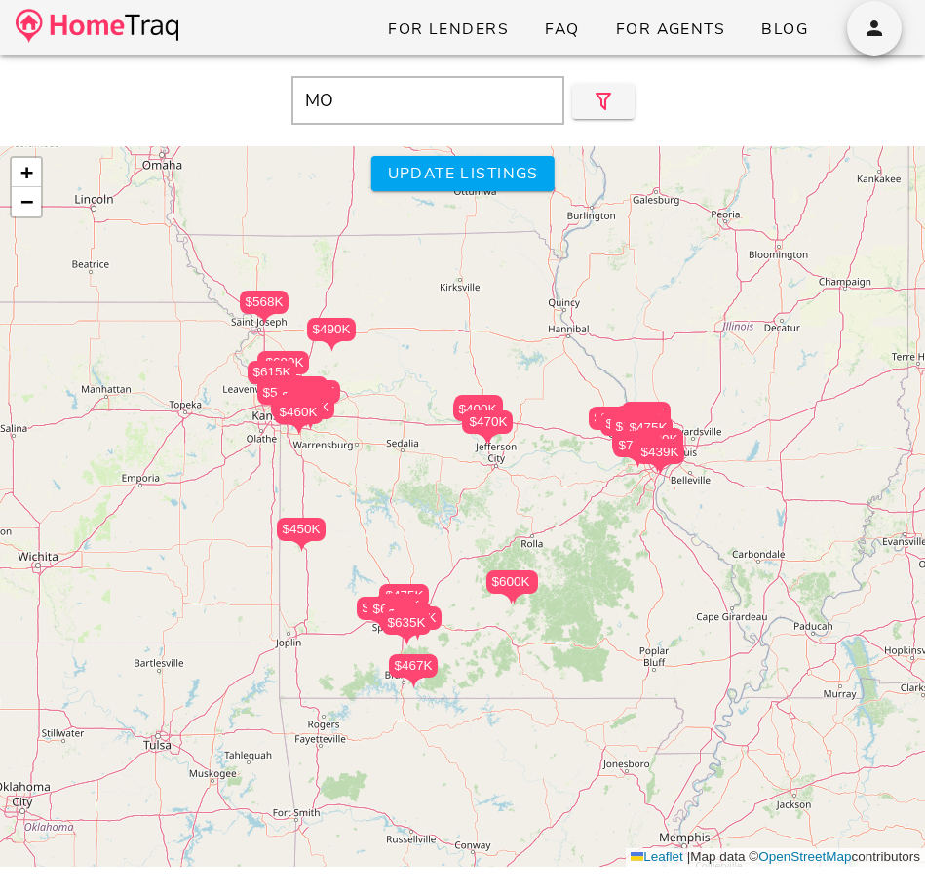
click at [681, 501] on div "$569K $675K $699K $500K $600K $545K $400K $500K $470K $475K $585K $475K $650K $…" at bounding box center [462, 506] width 925 height 720
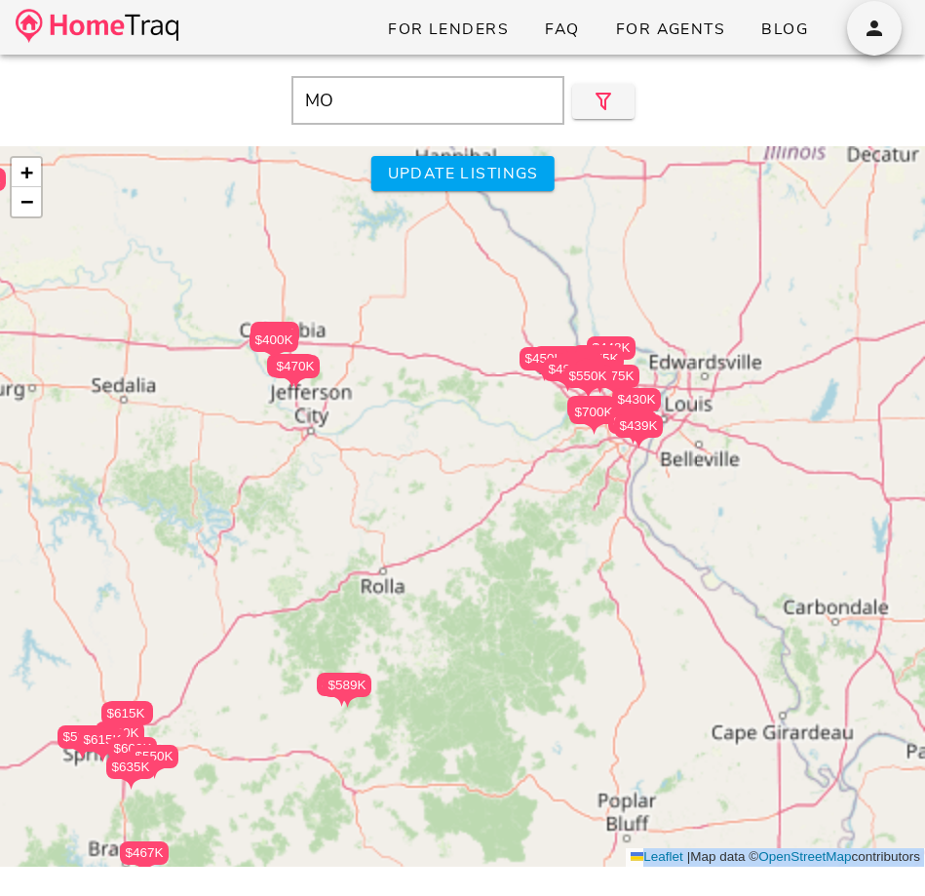
click at [681, 501] on div "$569K $675K $699K $500K $600K $545K $400K $500K $470K $475K $585K $475K $650K $…" at bounding box center [462, 506] width 925 height 720
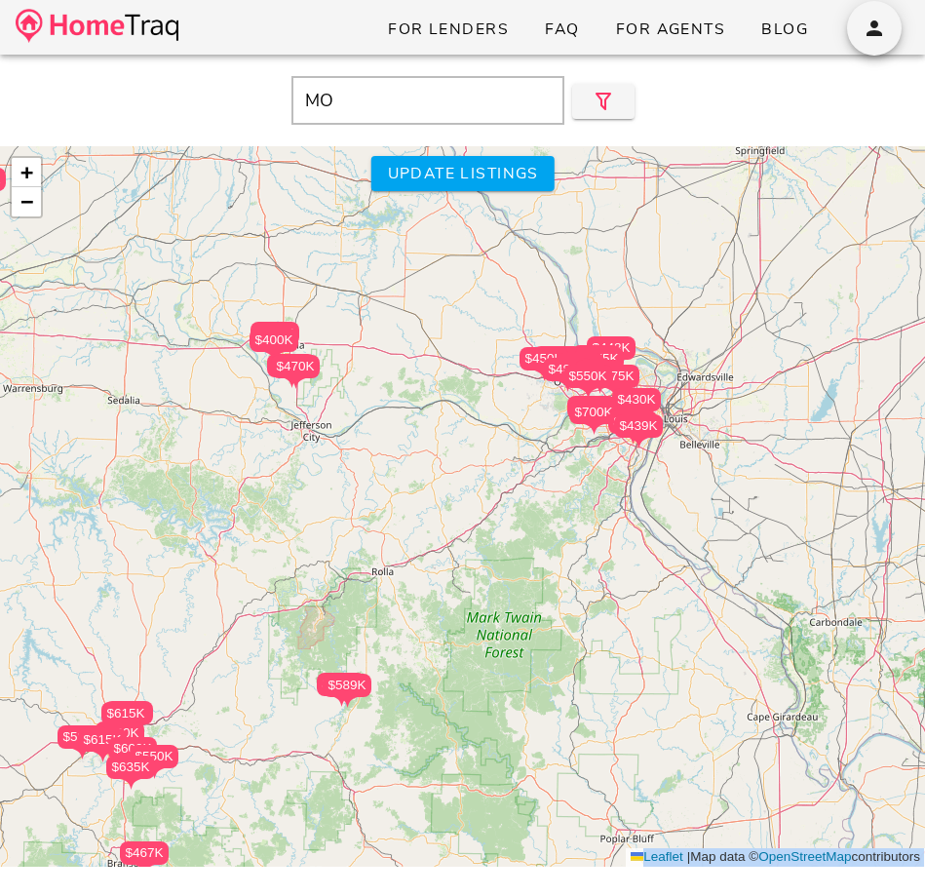
click at [681, 501] on div "$569K $675K $699K $500K $600K $545K $400K $500K $470K $475K $585K $475K $650K $…" at bounding box center [462, 506] width 925 height 720
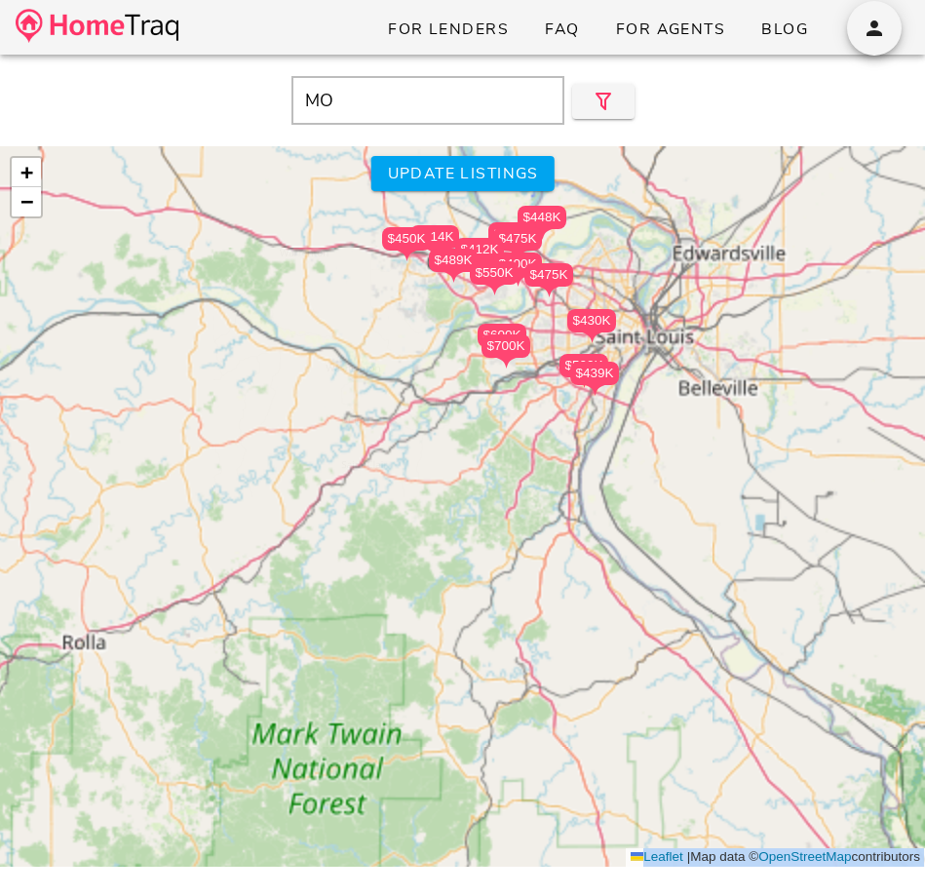
click at [681, 501] on div "$569K $675K $699K $500K $600K $545K $400K $500K $470K $475K $585K $475K $650K $…" at bounding box center [462, 506] width 925 height 720
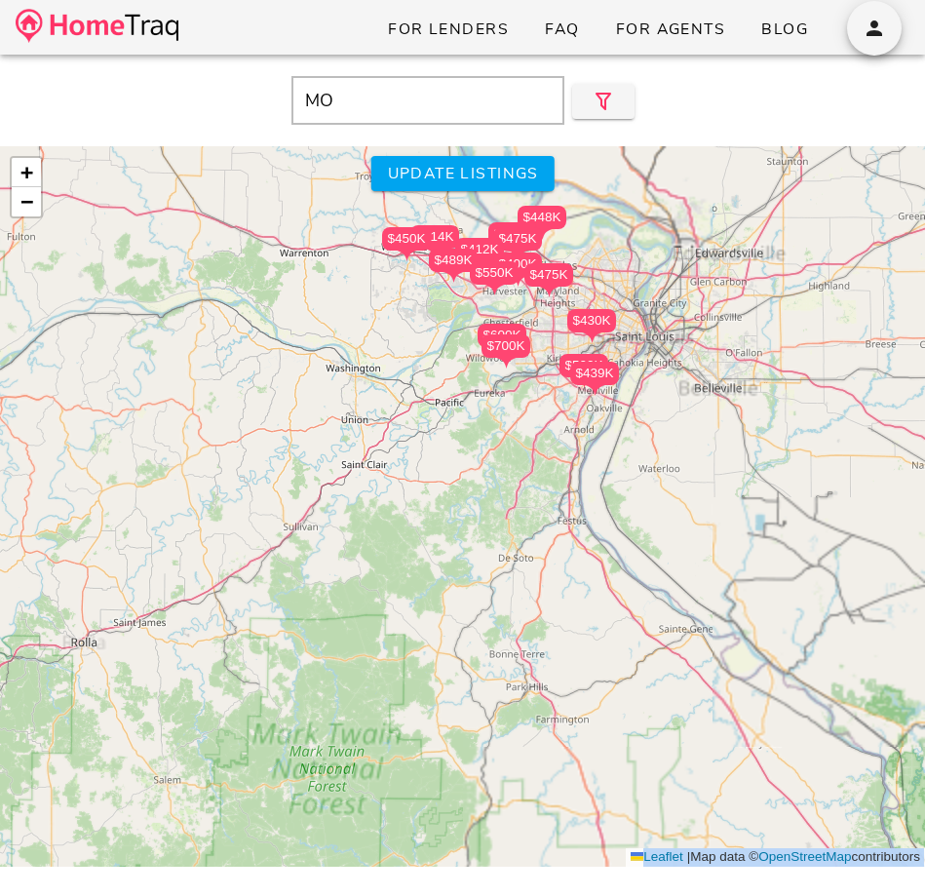
click at [681, 501] on div "$569K $675K $699K $500K $600K $545K $400K $500K $470K $475K $585K $475K $650K $…" at bounding box center [462, 506] width 925 height 720
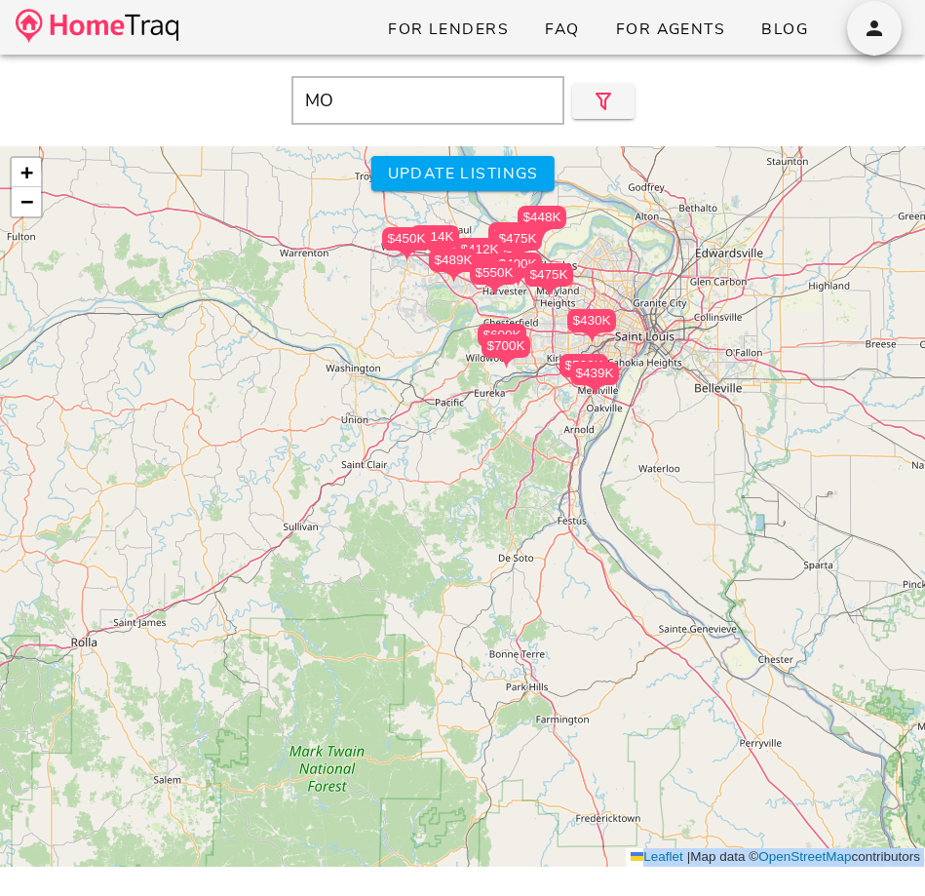
click at [555, 339] on div "$569K $675K $699K $500K $600K $545K $400K $500K $470K $475K $585K $475K $650K $…" at bounding box center [462, 506] width 925 height 720
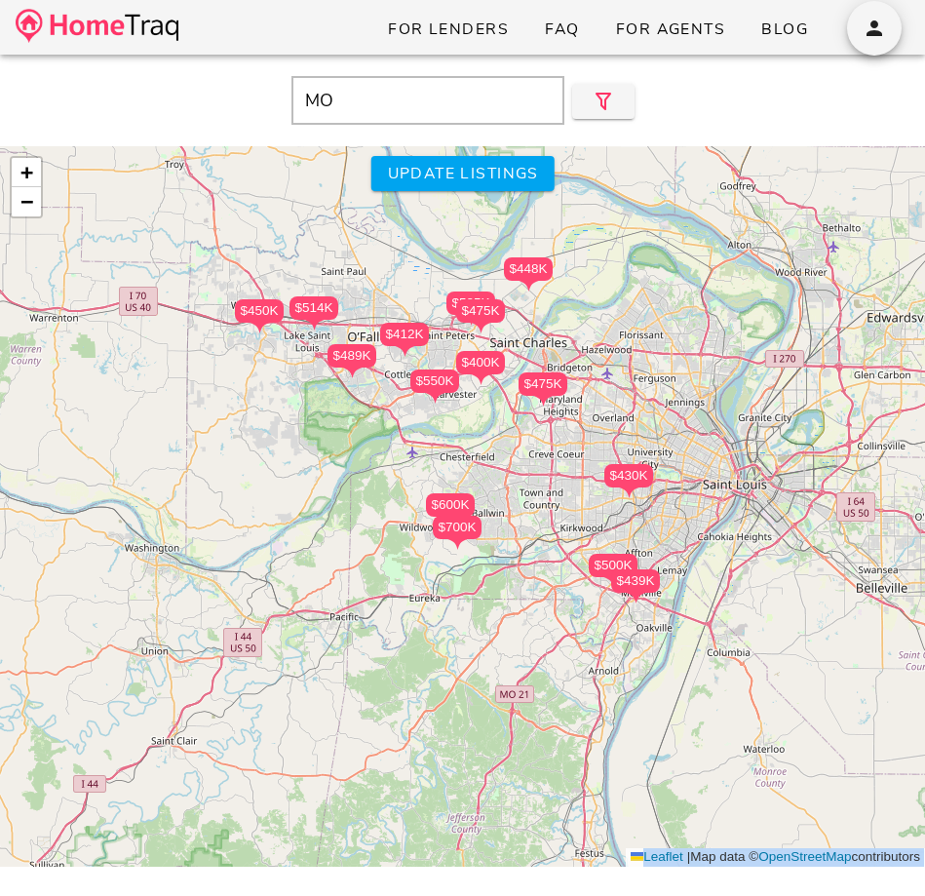
drag, startPoint x: 555, startPoint y: 339, endPoint x: 555, endPoint y: 554, distance: 214.5
click at [555, 554] on div "$569K $675K $699K $500K $600K $545K $400K $500K $470K $475K $585K $475K $650K $…" at bounding box center [462, 506] width 925 height 720
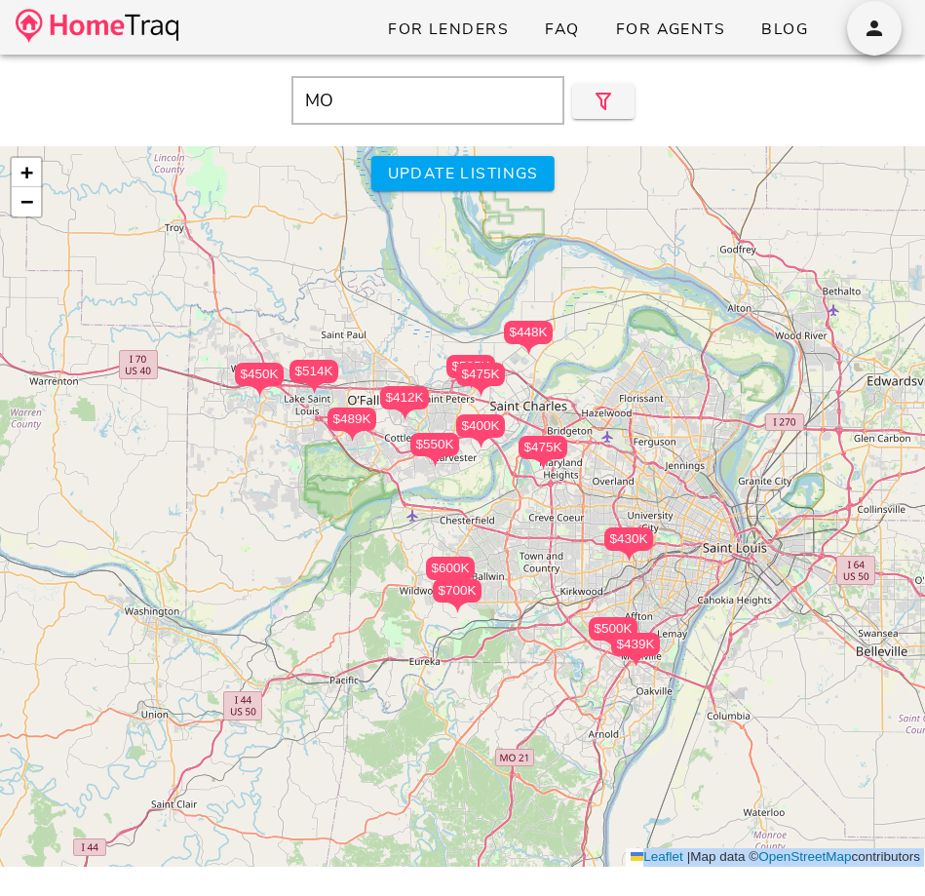
click at [545, 485] on div "$569K $675K $699K $500K $600K $545K $400K $500K $470K $475K $585K $475K $650K $…" at bounding box center [462, 506] width 925 height 720
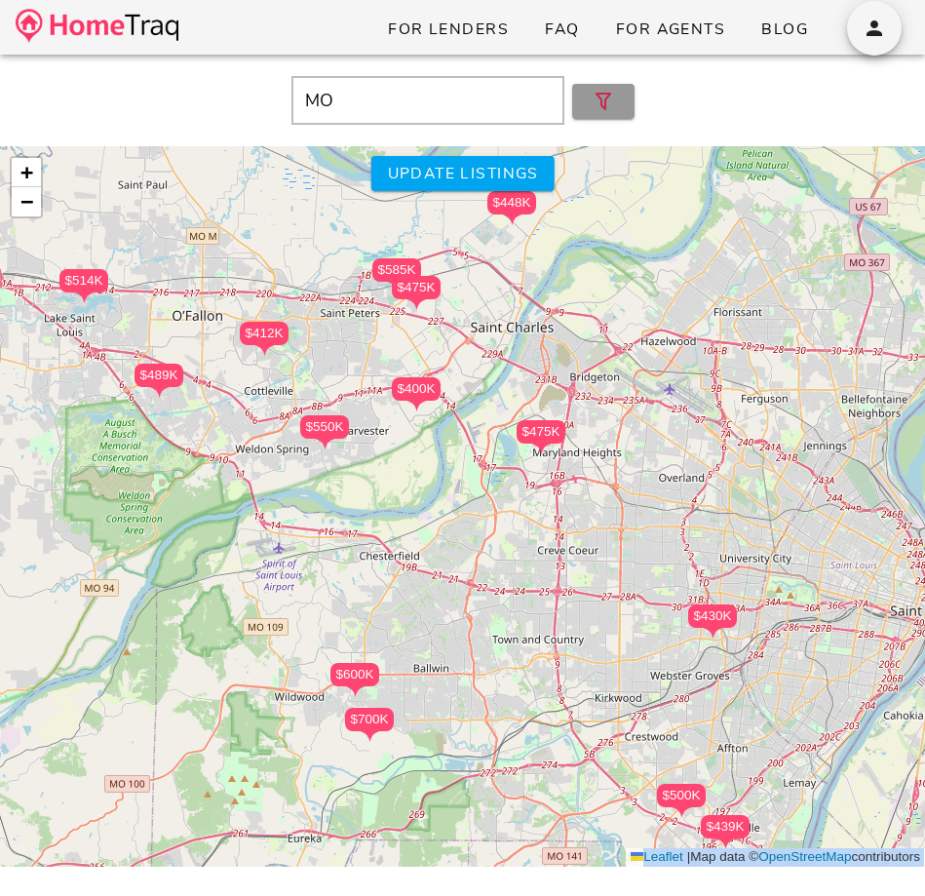
click at [601, 84] on button "button" at bounding box center [603, 101] width 62 height 35
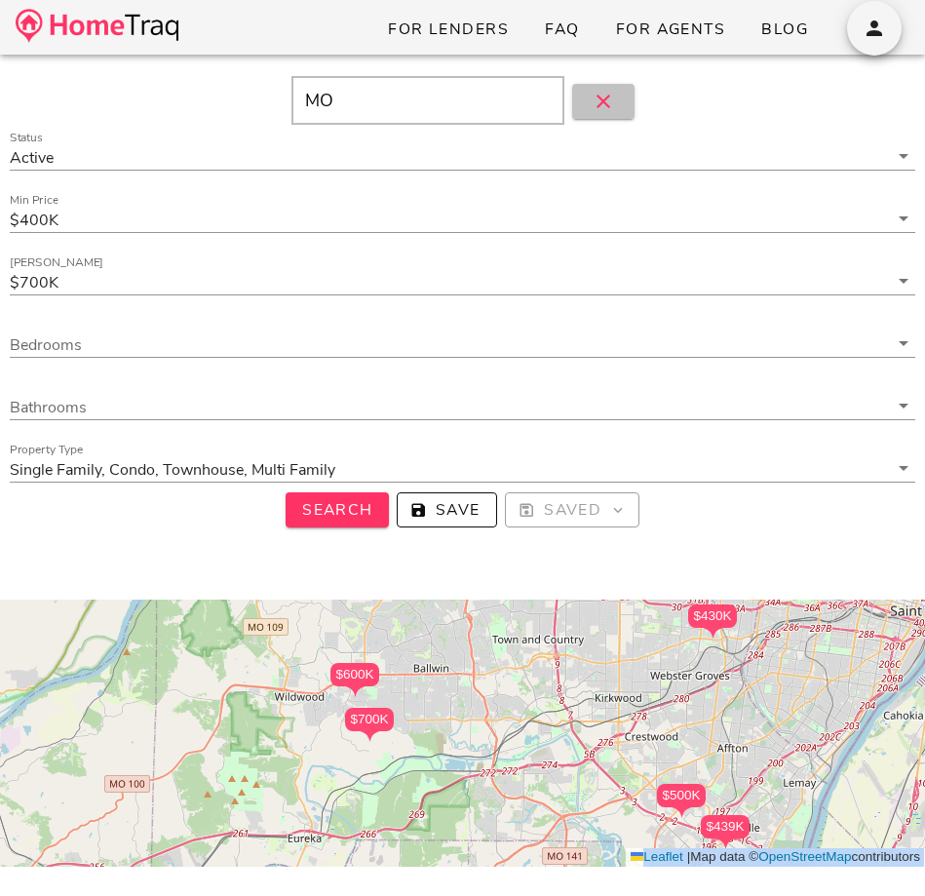
click at [601, 84] on button "button" at bounding box center [603, 101] width 62 height 35
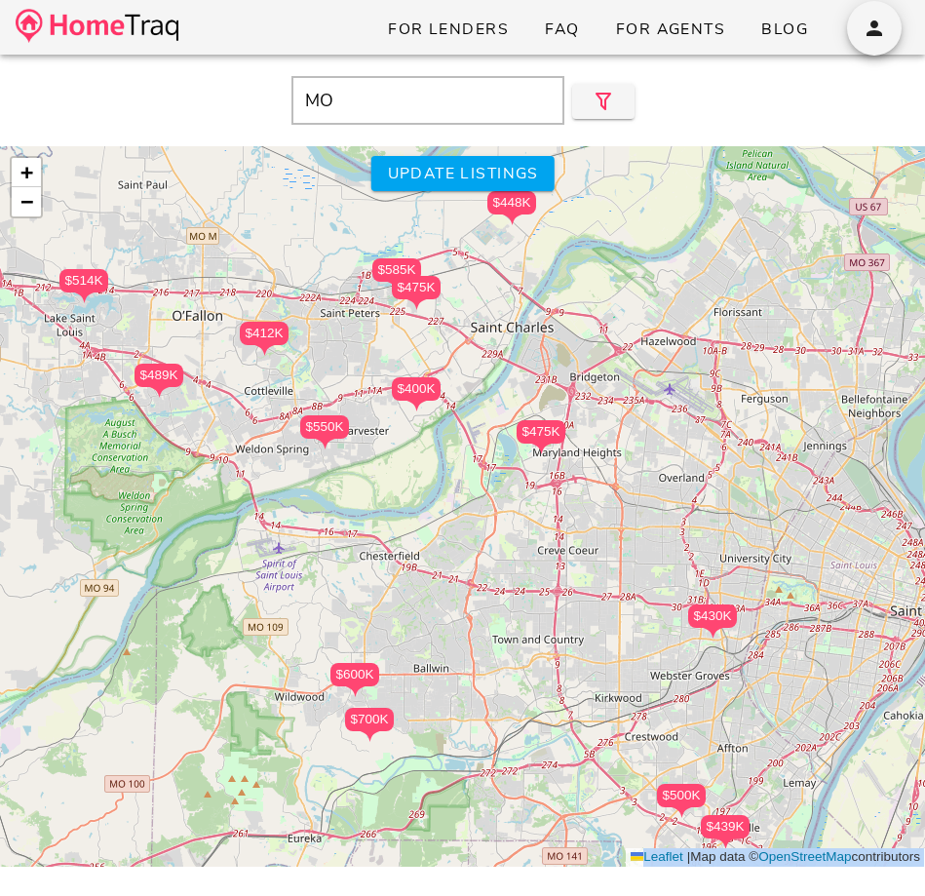
click at [592, 598] on div "$569K $675K $699K $500K $600K $545K $400K $500K $470K $475K $585K $475K $650K $…" at bounding box center [462, 506] width 925 height 720
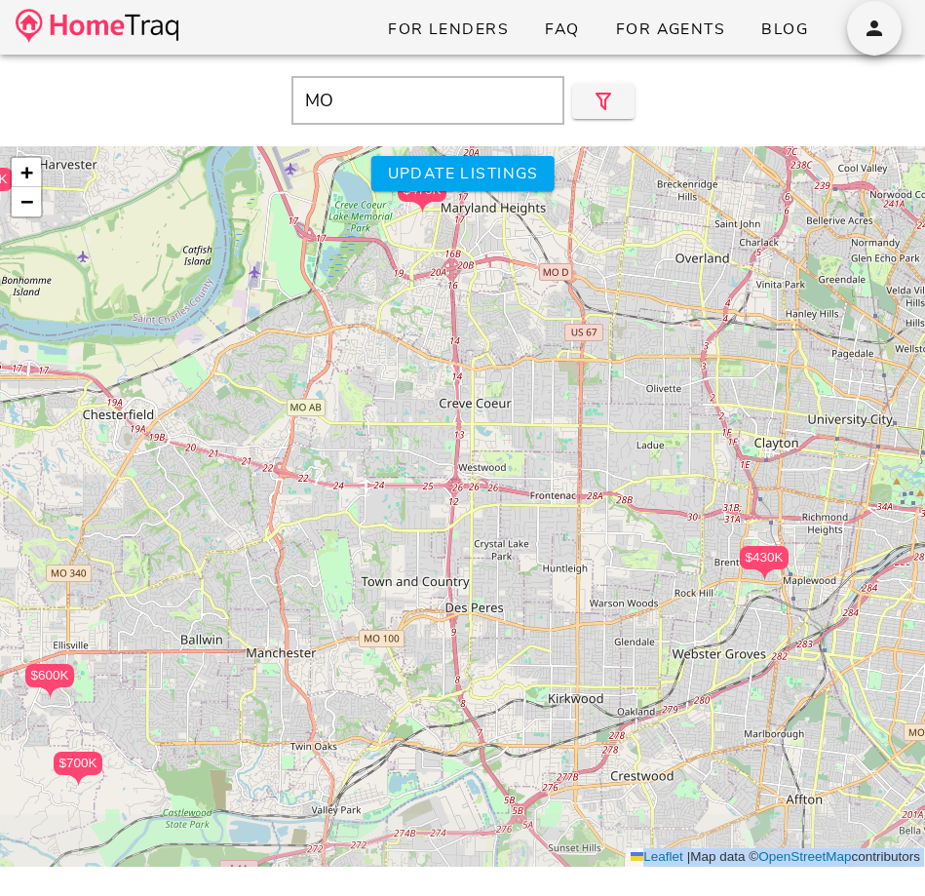
drag, startPoint x: 598, startPoint y: 601, endPoint x: 527, endPoint y: 501, distance: 122.5
click at [527, 501] on div "$569K $675K $699K $500K $600K $545K $400K $500K $470K $475K $585K $475K $650K $…" at bounding box center [462, 506] width 925 height 720
click at [528, 486] on div "$569K $675K $699K $500K $600K $545K $400K $500K $470K $475K $585K $475K $650K $…" at bounding box center [462, 506] width 925 height 720
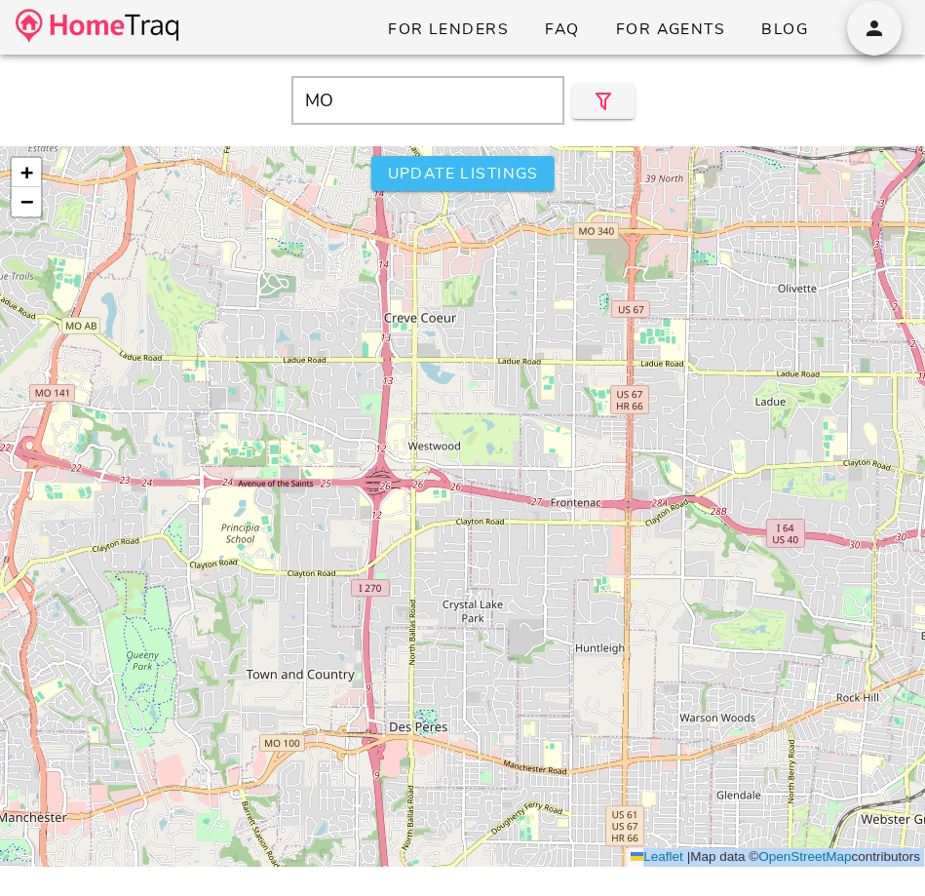
click at [516, 166] on span "Update listings" at bounding box center [462, 173] width 152 height 21
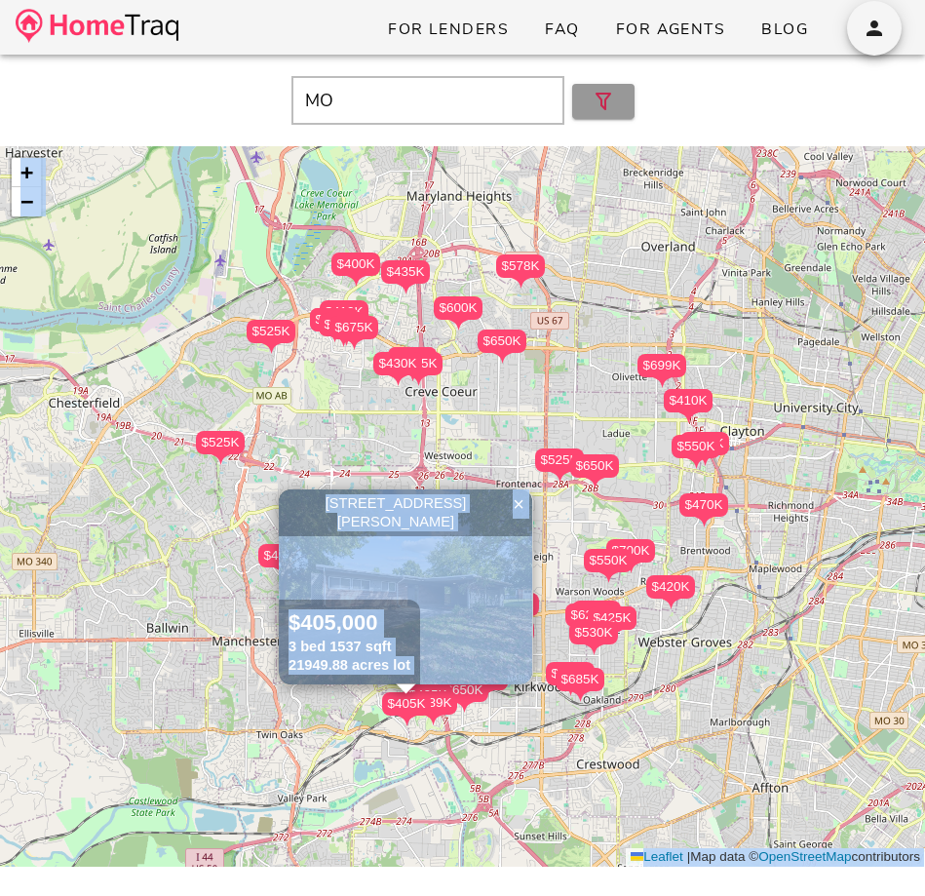
click at [603, 97] on icon "button" at bounding box center [603, 101] width 23 height 23
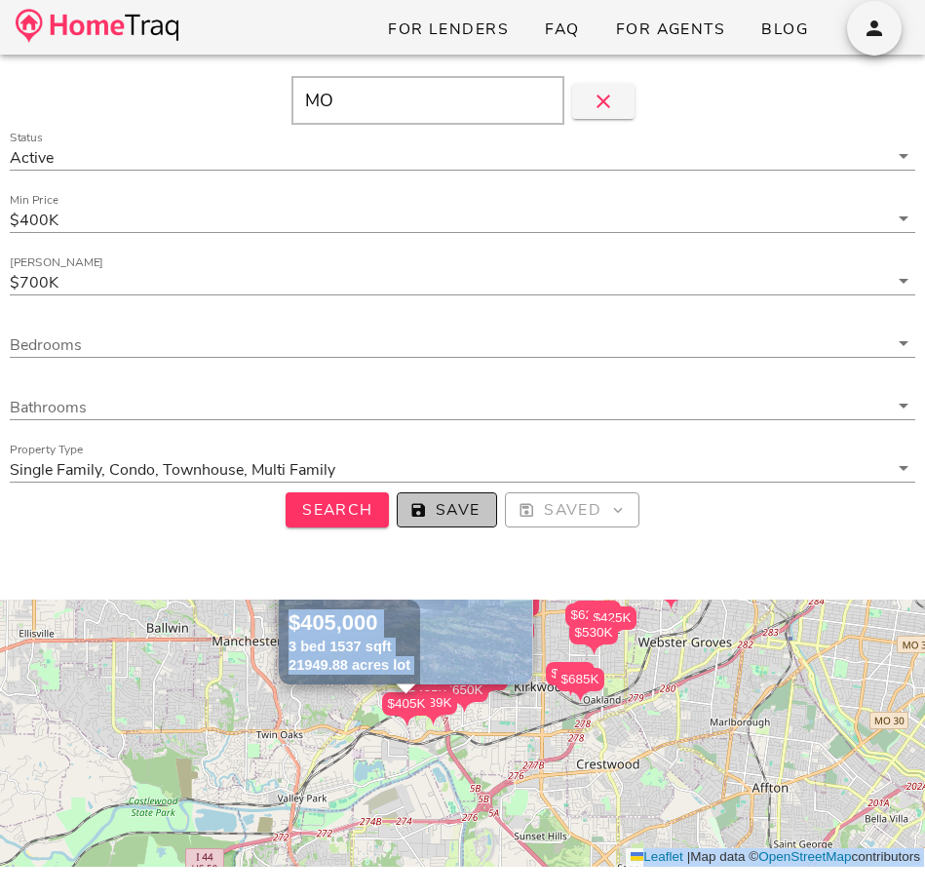
click at [415, 525] on button "Save" at bounding box center [447, 509] width 100 height 35
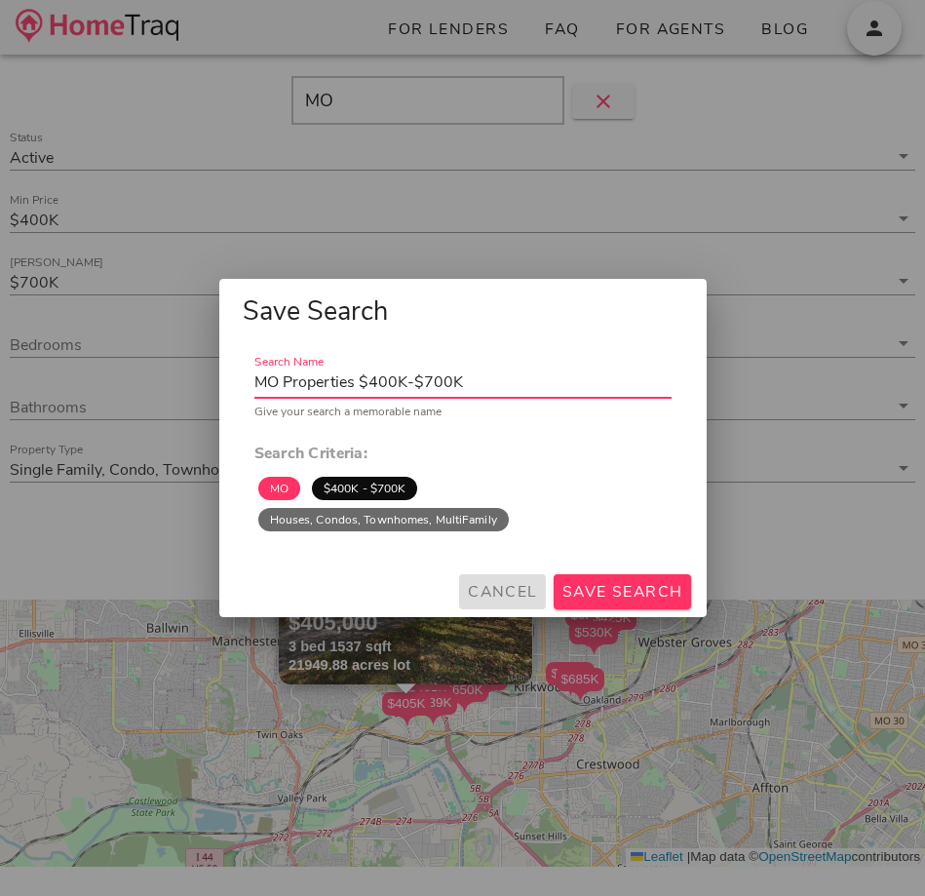
click at [511, 594] on span "Cancel" at bounding box center [502, 591] width 71 height 21
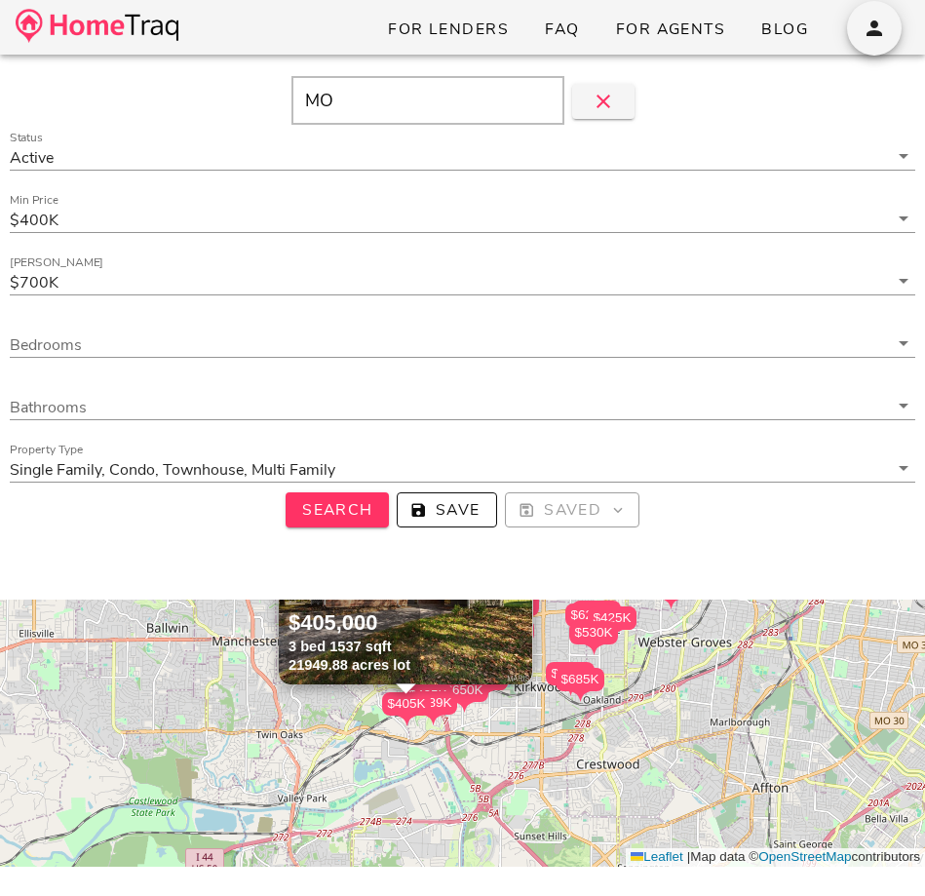
click at [407, 96] on input "MO" at bounding box center [427, 100] width 273 height 49
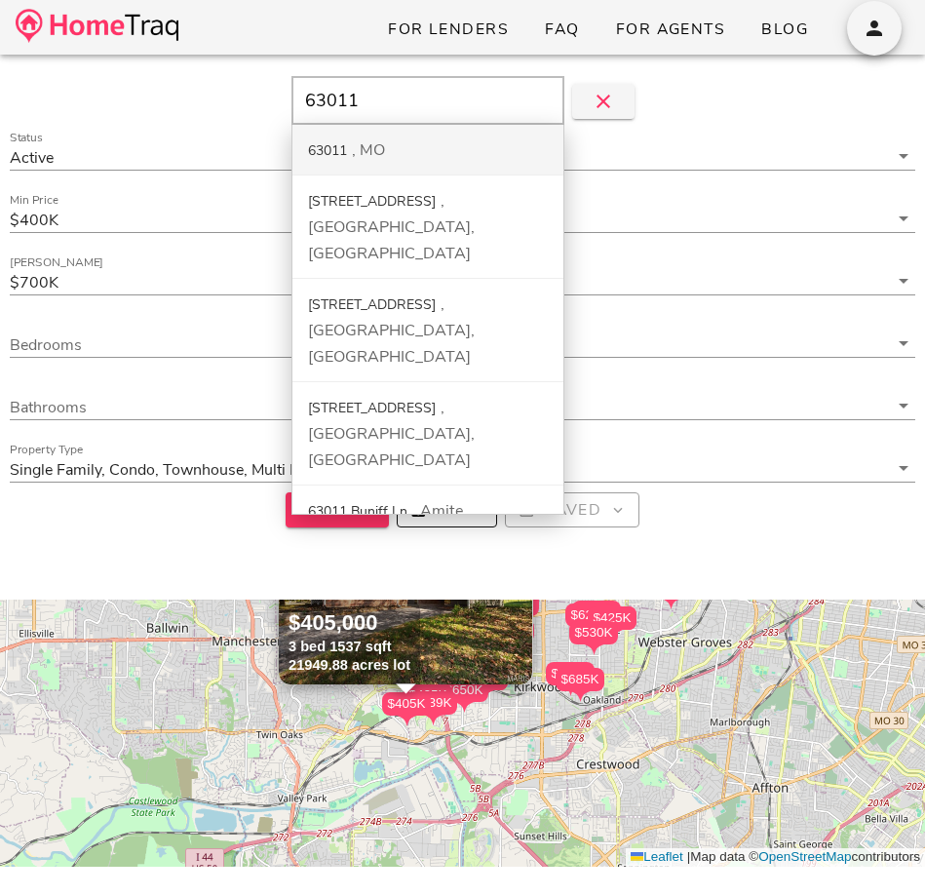
click at [416, 143] on div "63011 MO" at bounding box center [427, 150] width 271 height 51
type input "63011, MO"
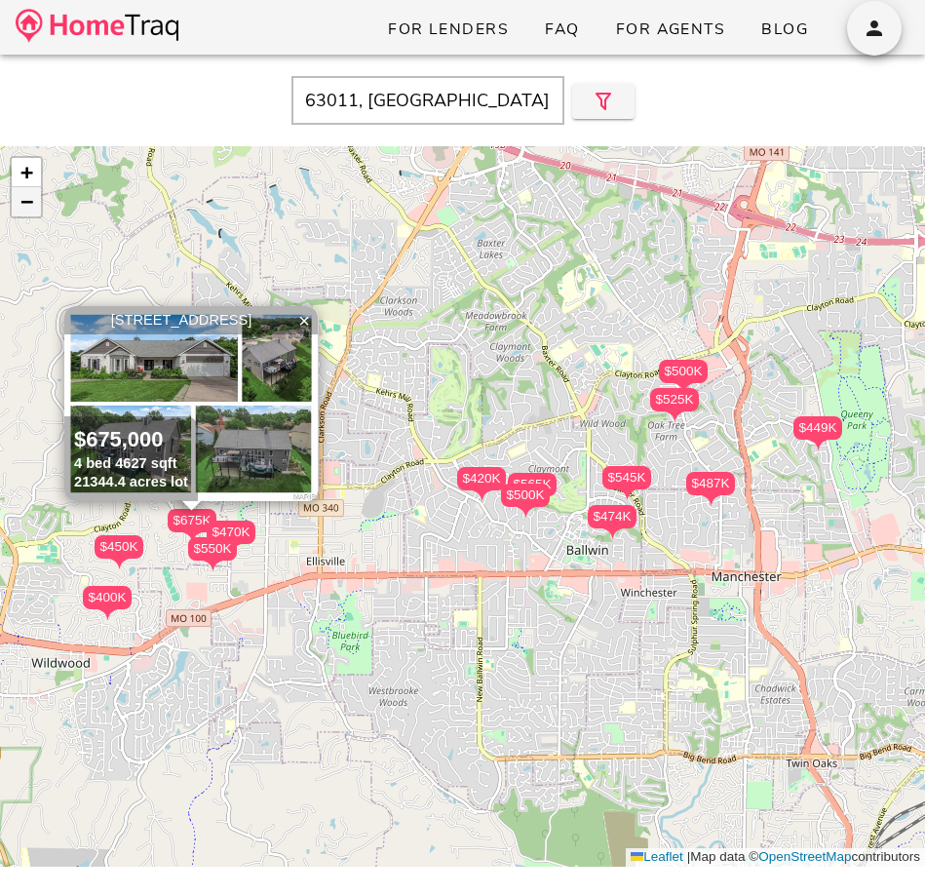
click at [28, 205] on span "−" at bounding box center [26, 201] width 13 height 24
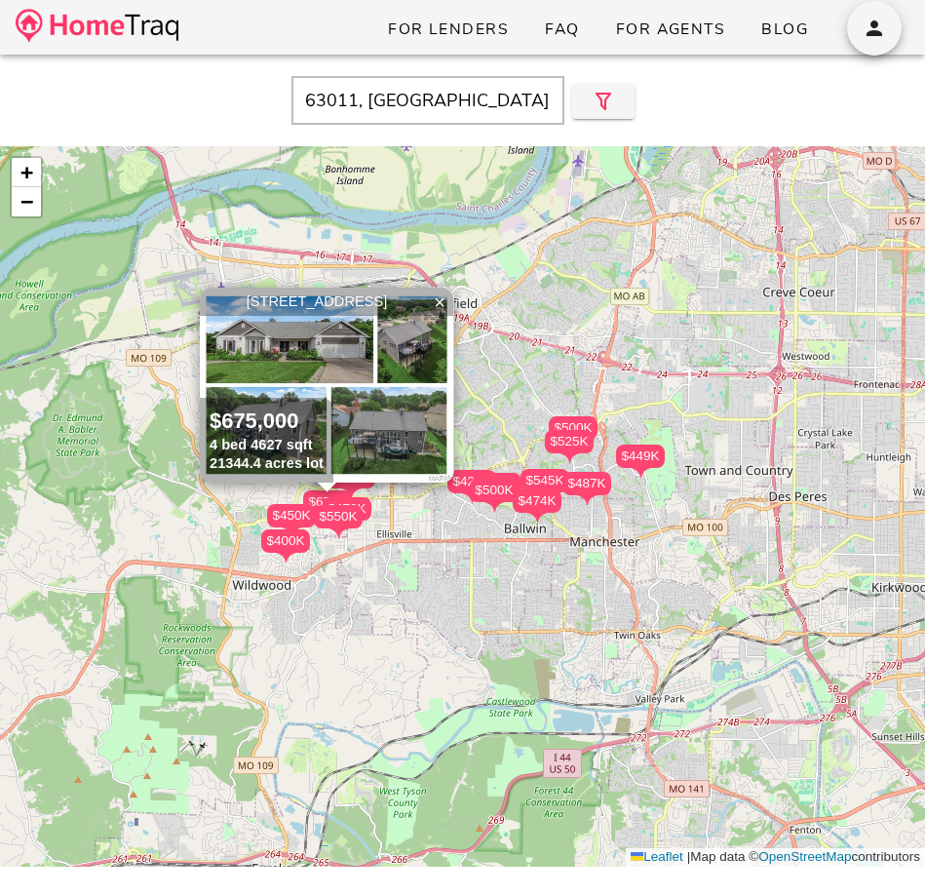
click at [414, 109] on input "63011, MO" at bounding box center [427, 100] width 273 height 49
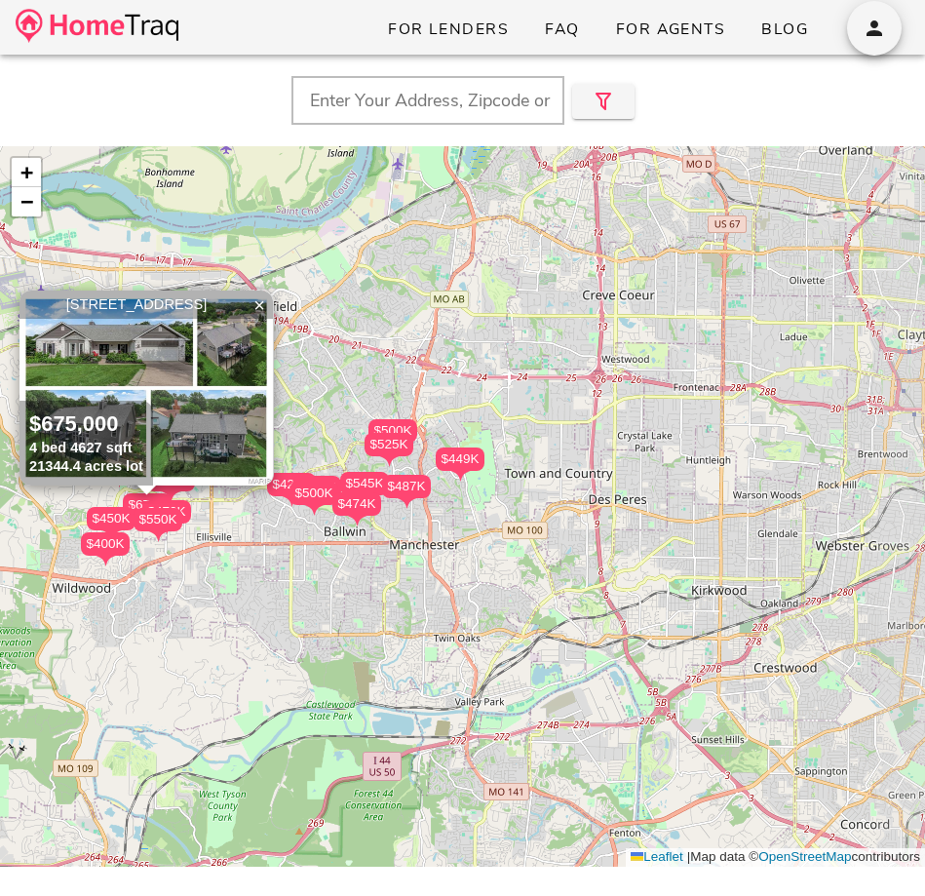
drag, startPoint x: 670, startPoint y: 388, endPoint x: 488, endPoint y: 391, distance: 181.4
click at [488, 391] on div "$630K $500K $400K $550K $545K $500K $470K $450K $474K $599K $525K $420K $449K $…" at bounding box center [462, 506] width 925 height 720
click at [606, 109] on icon "button" at bounding box center [603, 101] width 23 height 23
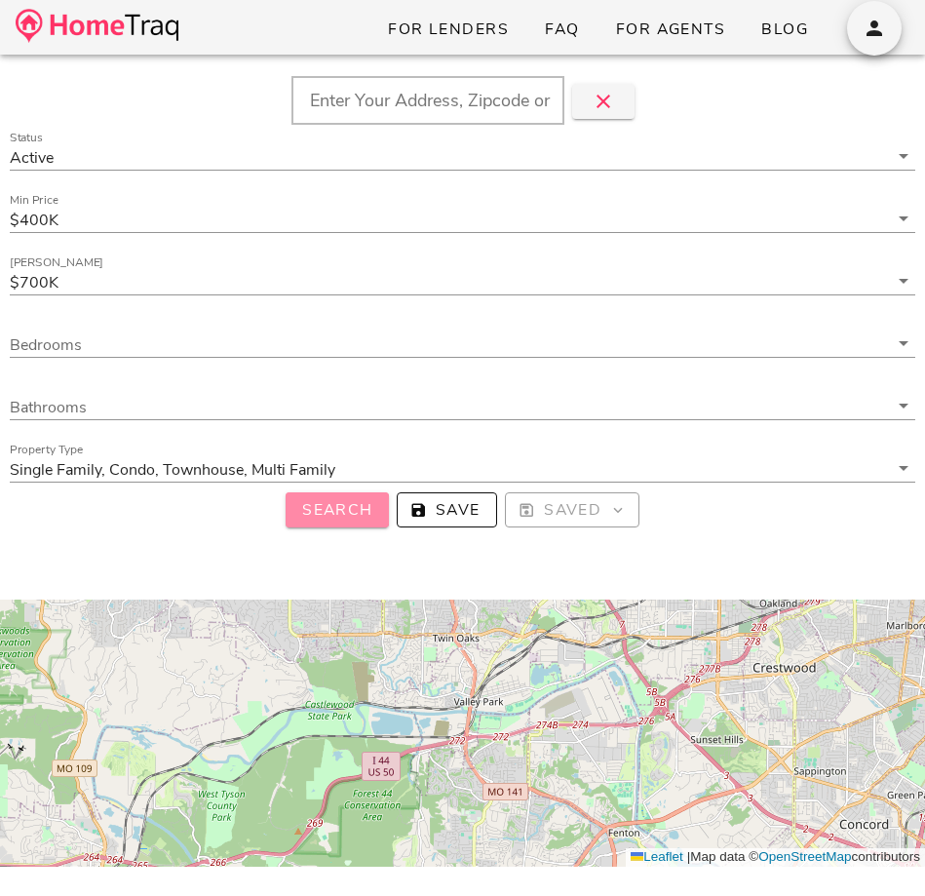
click at [365, 499] on span "Search" at bounding box center [337, 509] width 72 height 21
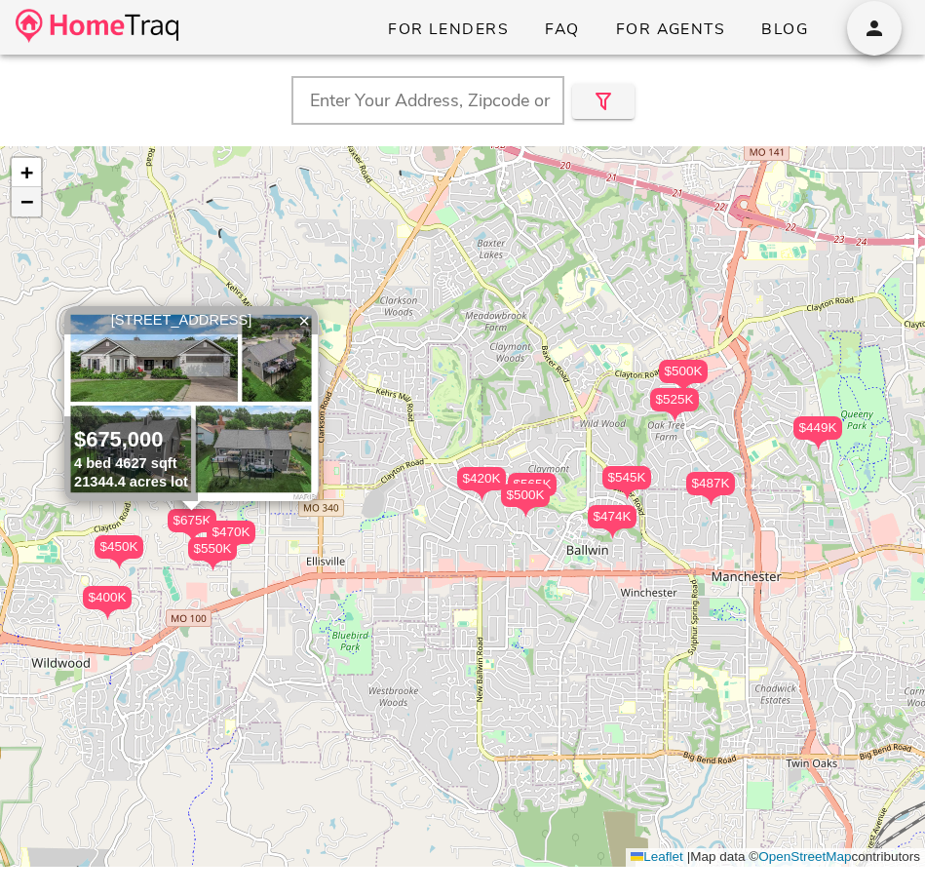
click at [27, 207] on span "−" at bounding box center [26, 201] width 13 height 24
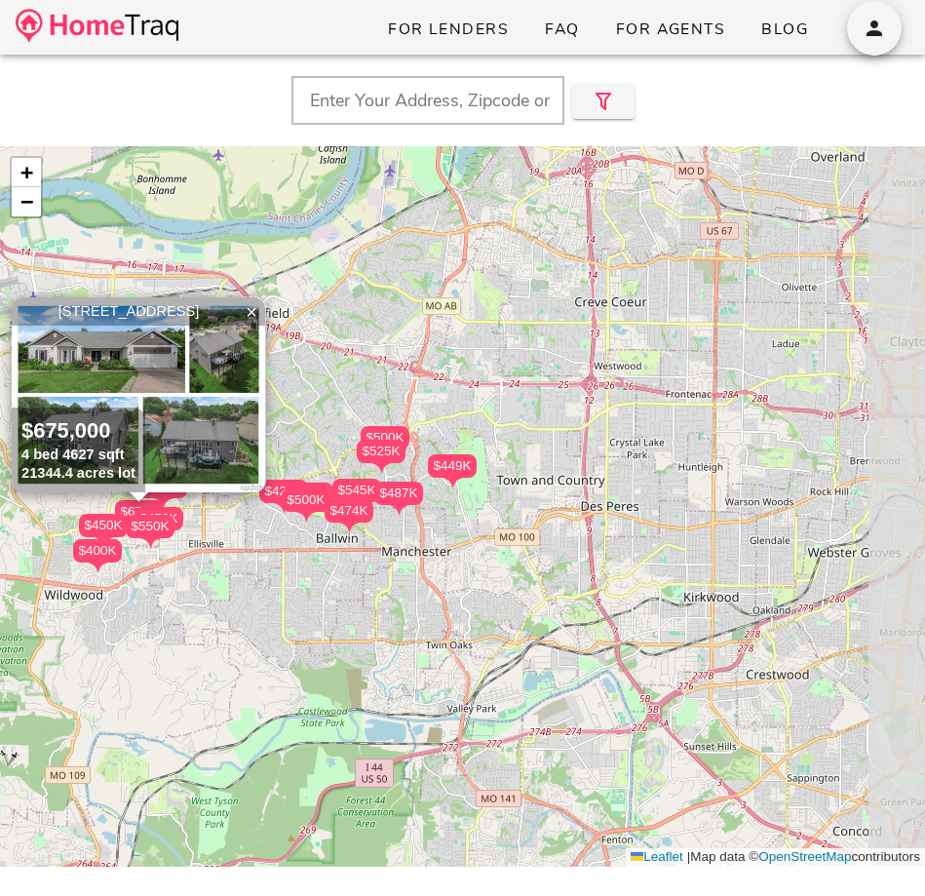
drag, startPoint x: 534, startPoint y: 474, endPoint x: 289, endPoint y: 495, distance: 246.6
click at [332, 495] on div "$545K" at bounding box center [356, 490] width 49 height 23
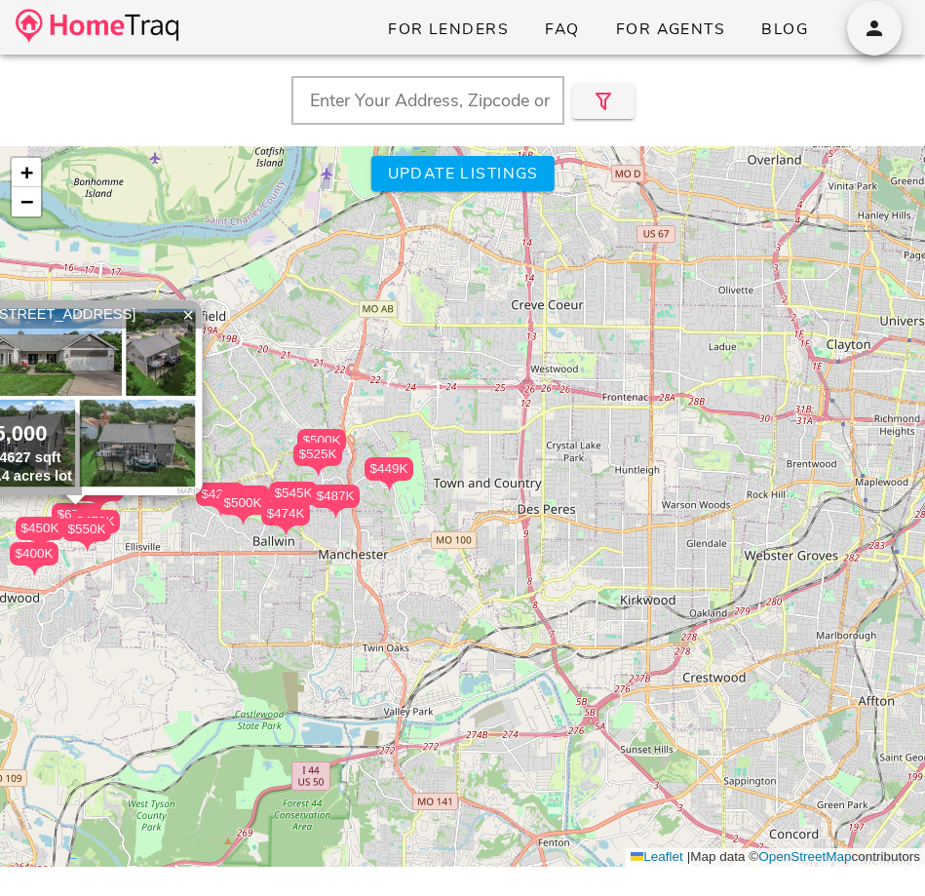
drag, startPoint x: 326, startPoint y: 433, endPoint x: 326, endPoint y: 409, distance: 23.4
click at [325, 409] on div "$630K $500K $400K $550K $545K $500K $470K $450K $474K $599K $525K $420K $449K $…" at bounding box center [462, 506] width 925 height 720
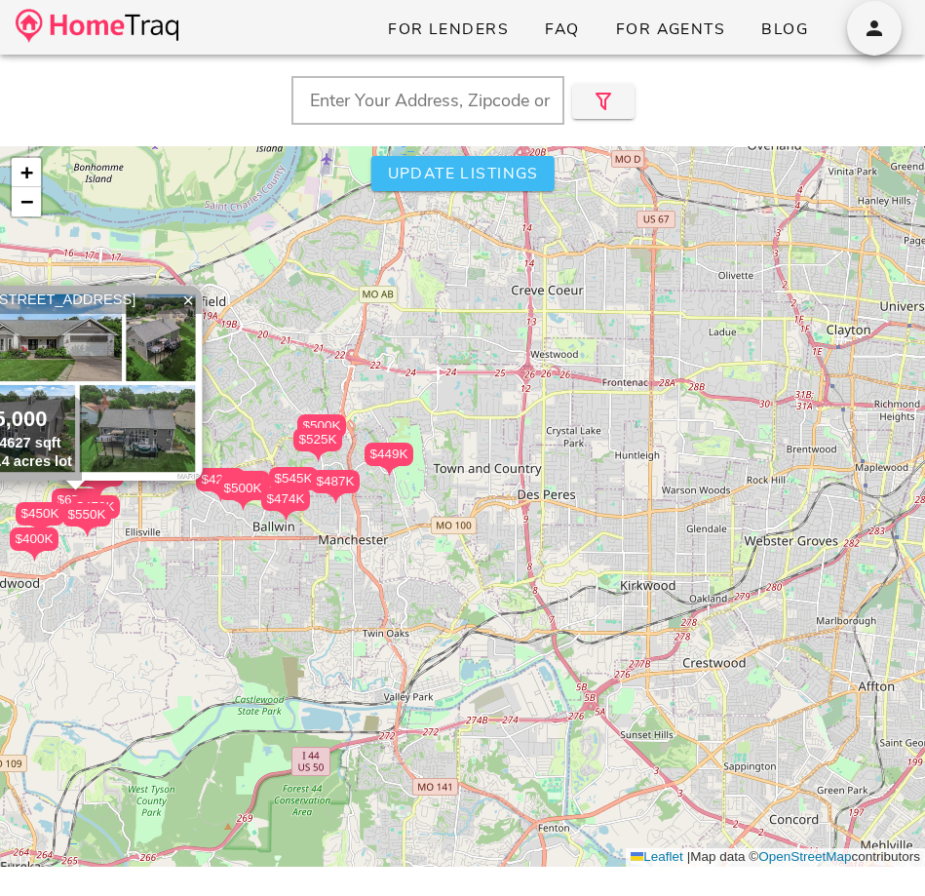
click at [467, 185] on button "Update listings" at bounding box center [461, 173] width 183 height 35
type input "MO"
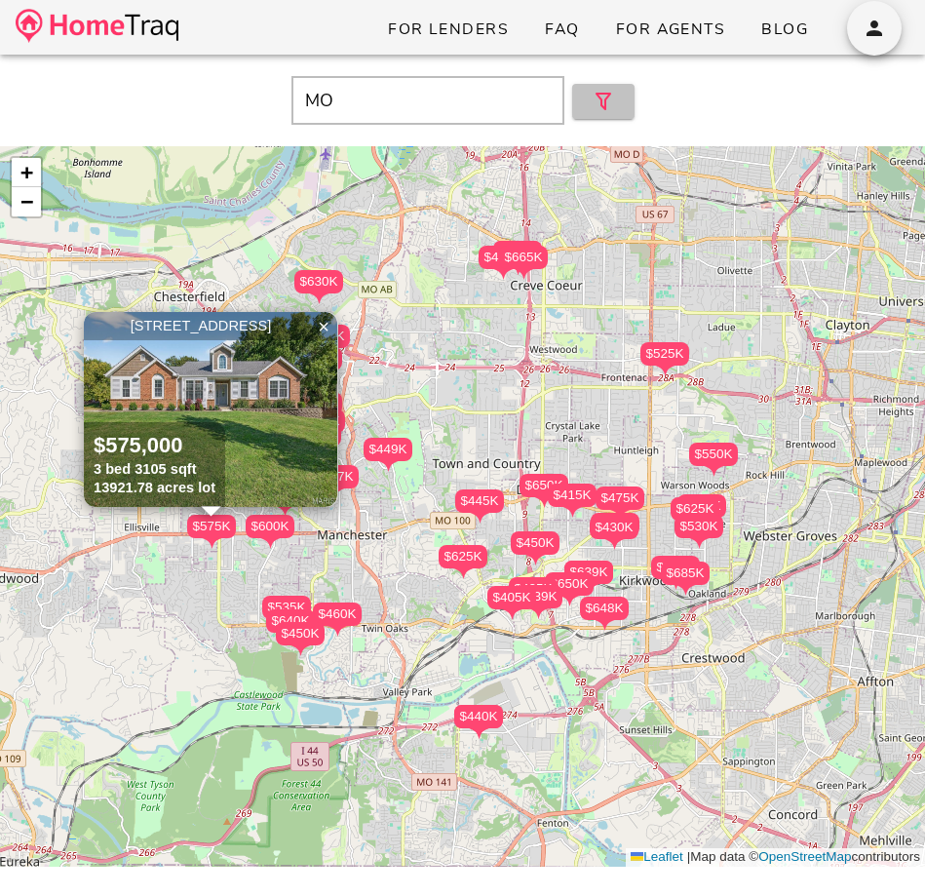
click at [603, 106] on icon "button" at bounding box center [603, 101] width 23 height 23
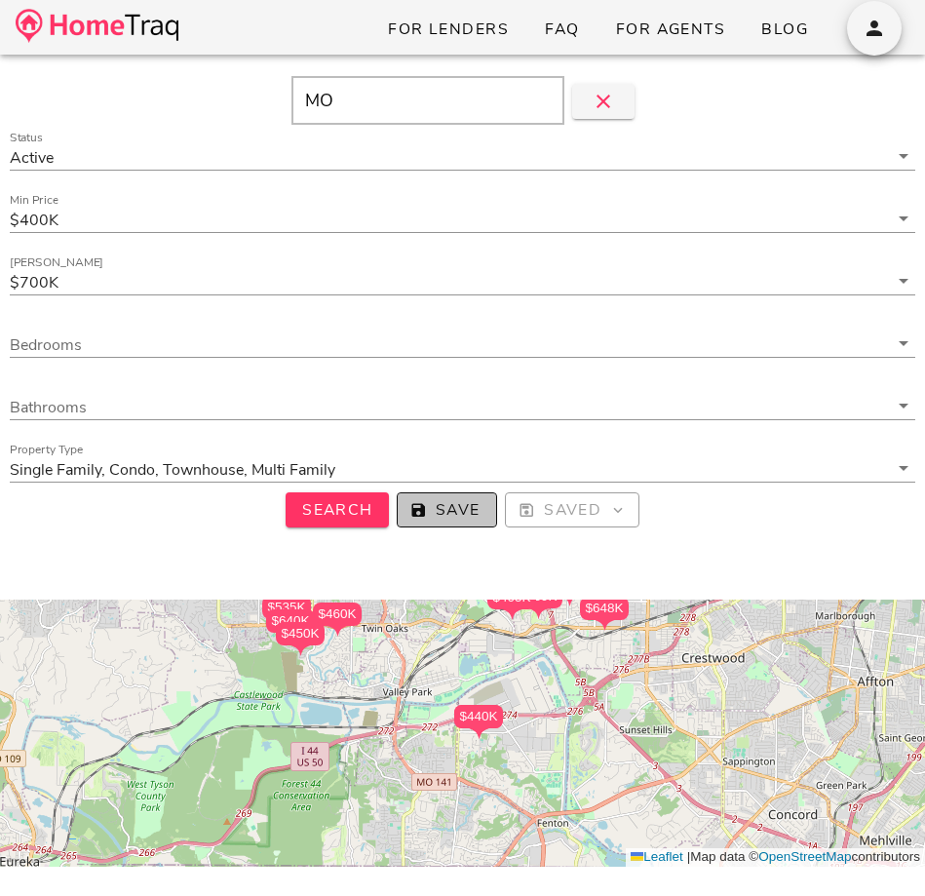
click at [433, 499] on span "Save" at bounding box center [446, 509] width 67 height 21
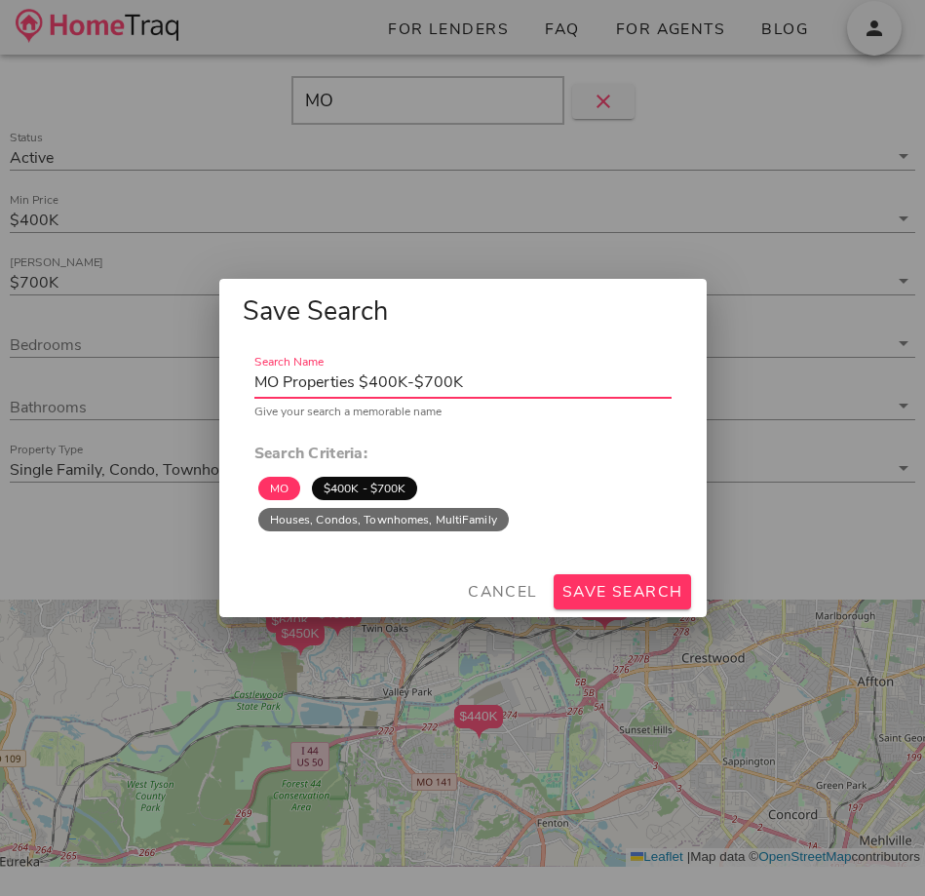
drag, startPoint x: 358, startPoint y: 380, endPoint x: 105, endPoint y: 380, distance: 252.5
click at [105, 380] on div "For Lenders FAQ For Agents Blog MO Status Active Min Price $400K Max Price $700…" at bounding box center [462, 567] width 925 height 1135
type input "Central West STL $400K-$700K"
click at [601, 582] on span "Save Search" at bounding box center [623, 591] width 122 height 21
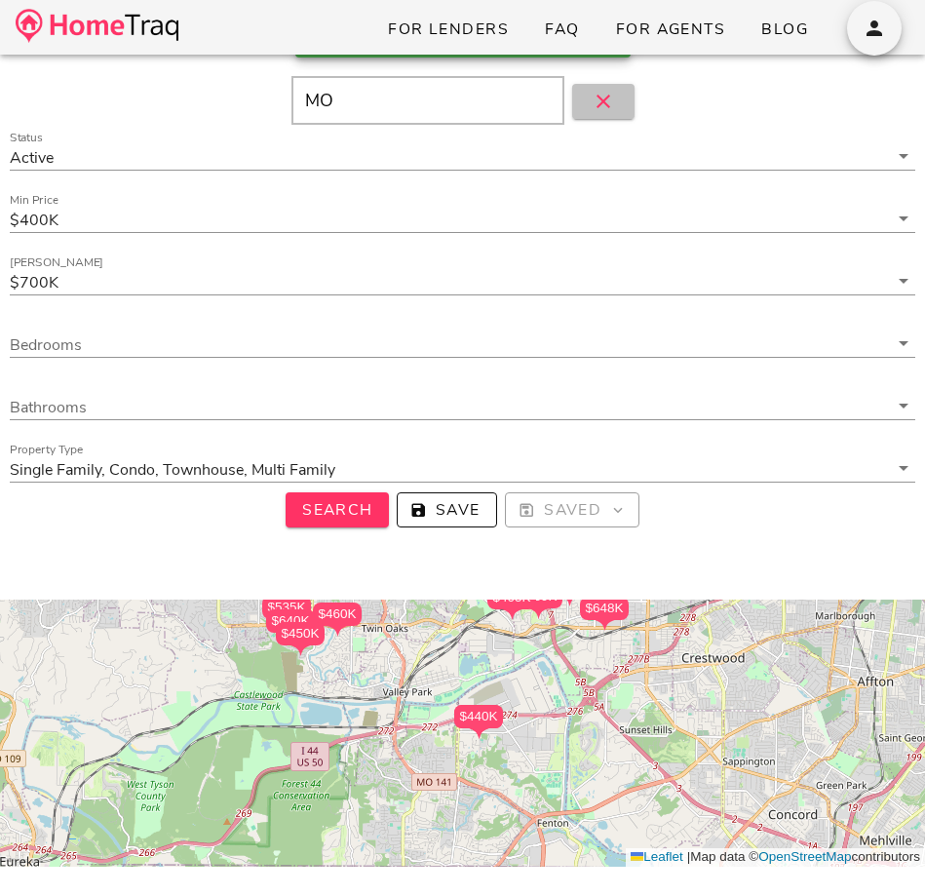
click at [622, 110] on button "button" at bounding box center [603, 101] width 62 height 35
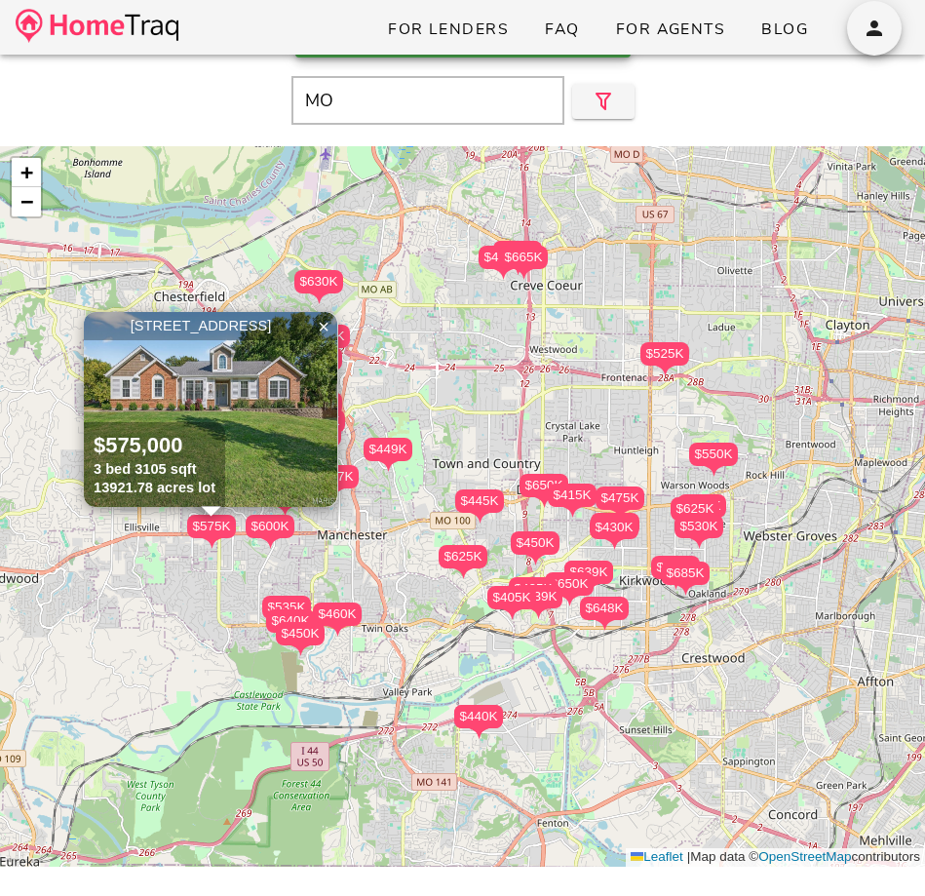
click at [379, 446] on div "$449K" at bounding box center [388, 449] width 49 height 23
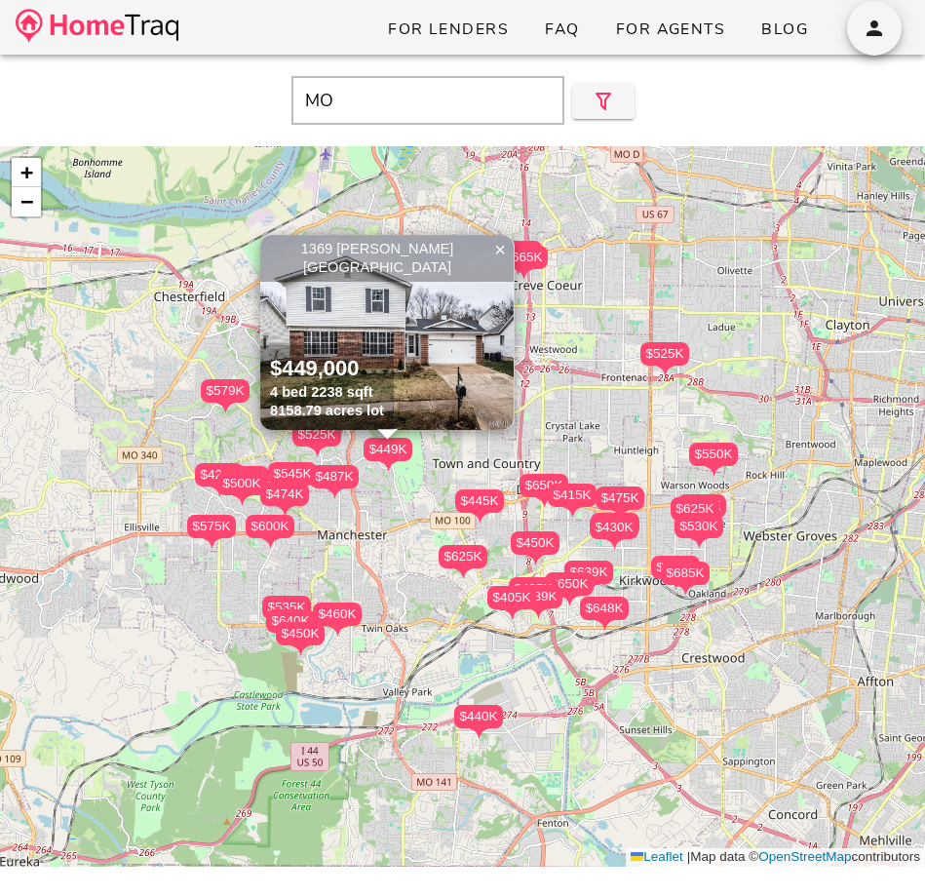
click at [460, 355] on img at bounding box center [386, 332] width 253 height 195
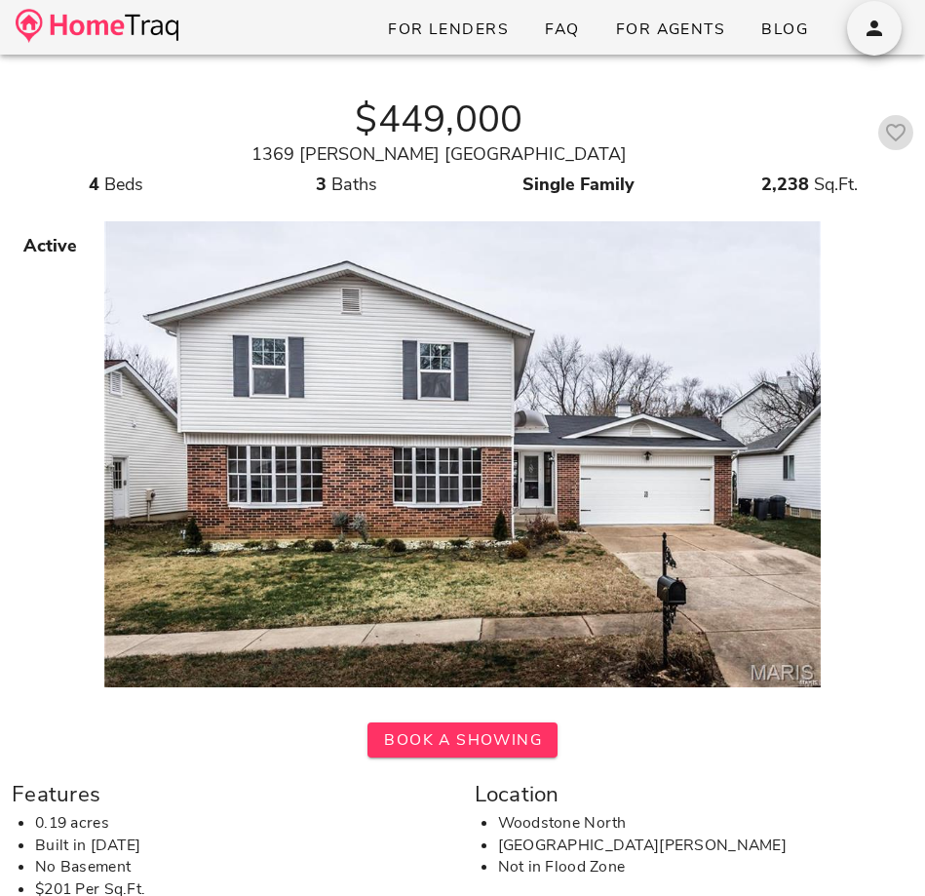
click at [902, 132] on icon "button" at bounding box center [895, 132] width 23 height 23
click at [880, 14] on button "button" at bounding box center [874, 28] width 55 height 55
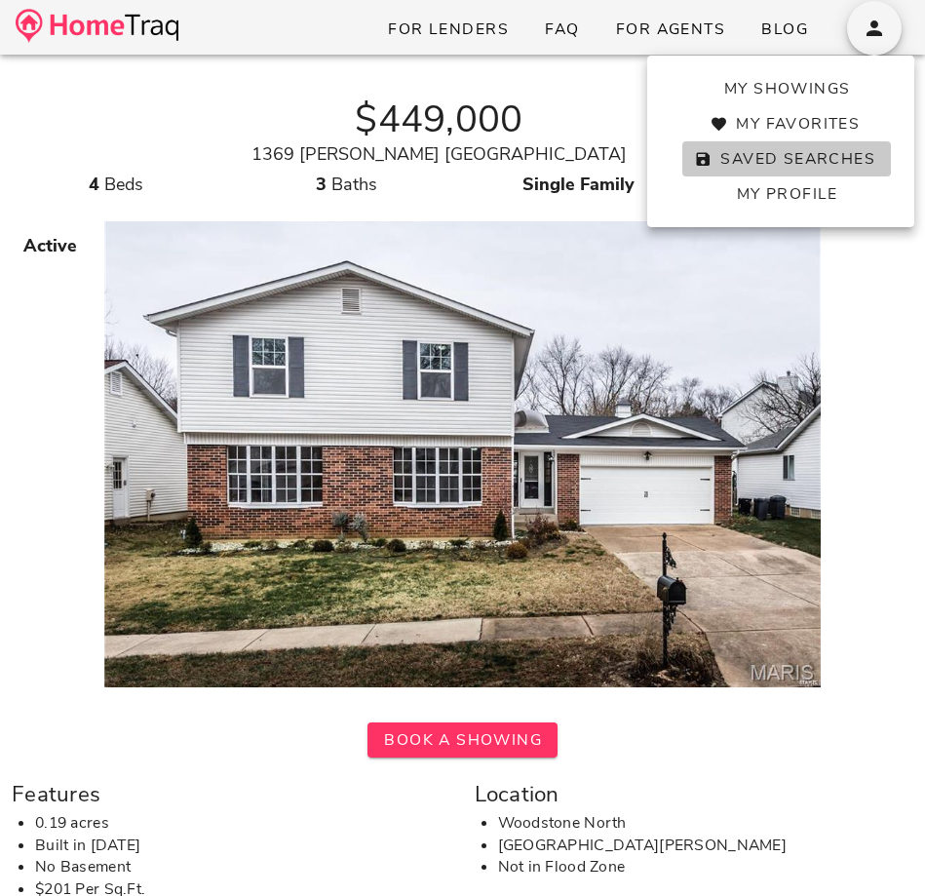
click at [808, 150] on span "Saved Searches" at bounding box center [786, 158] width 177 height 21
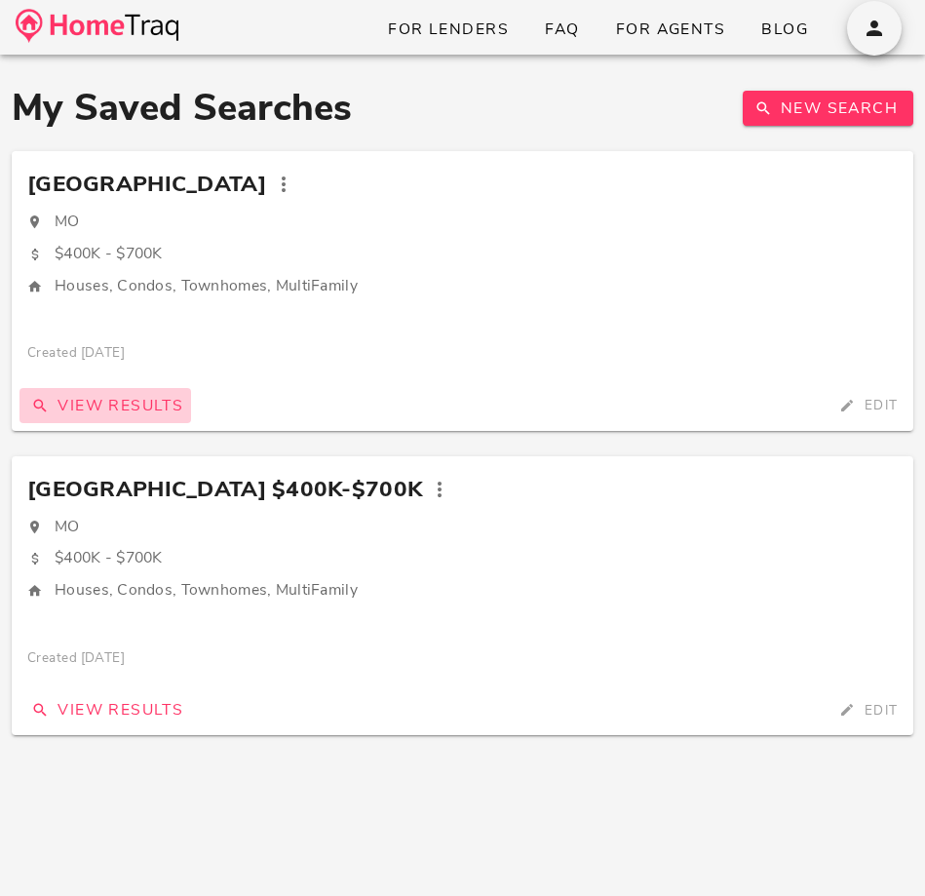
click at [137, 398] on span "View Results" at bounding box center [105, 405] width 156 height 21
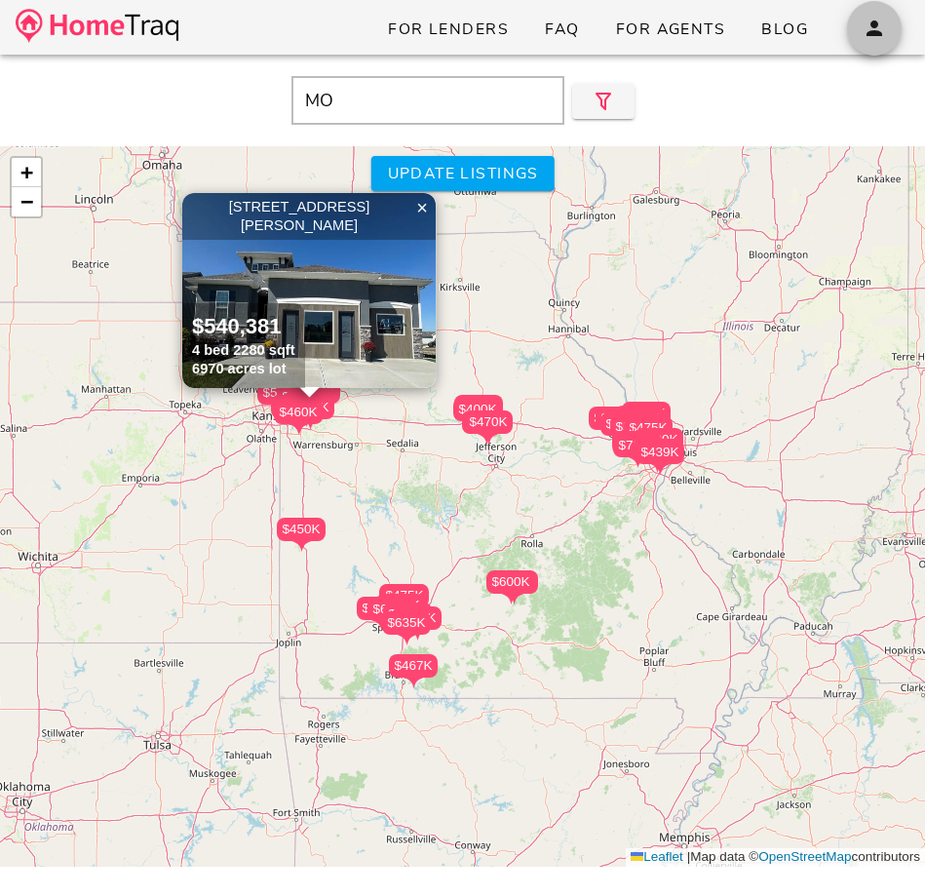
click at [874, 38] on icon "button" at bounding box center [874, 28] width 23 height 23
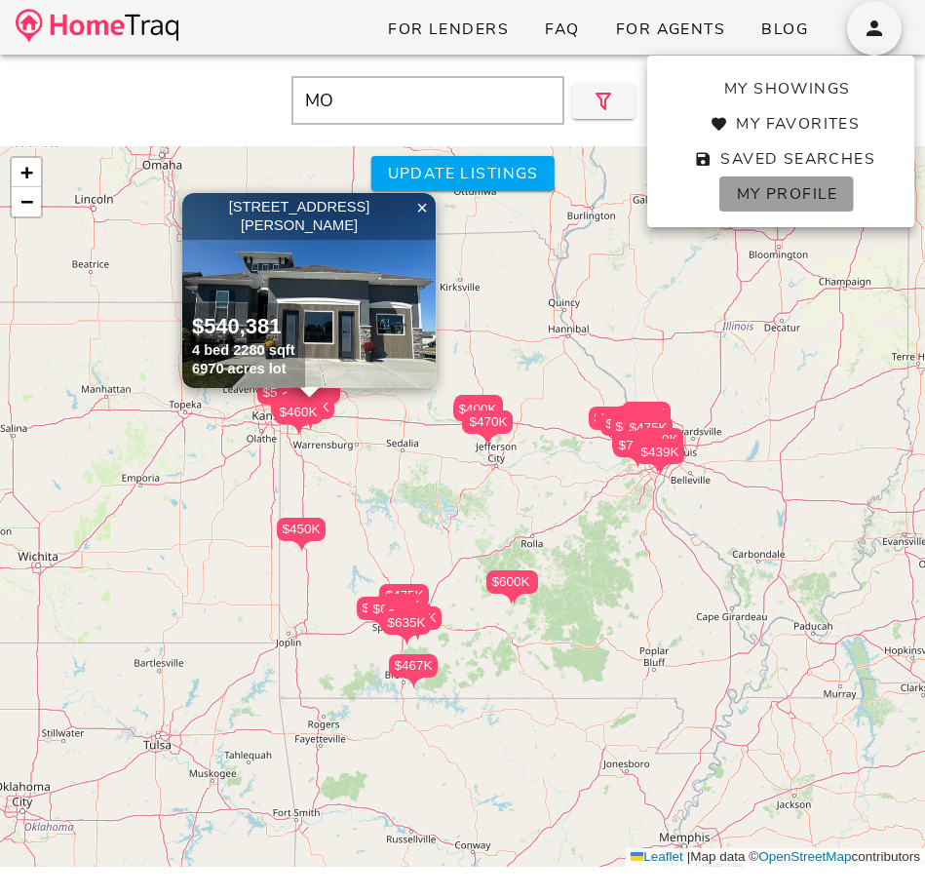
click at [812, 183] on span "My Profile" at bounding box center [786, 193] width 102 height 21
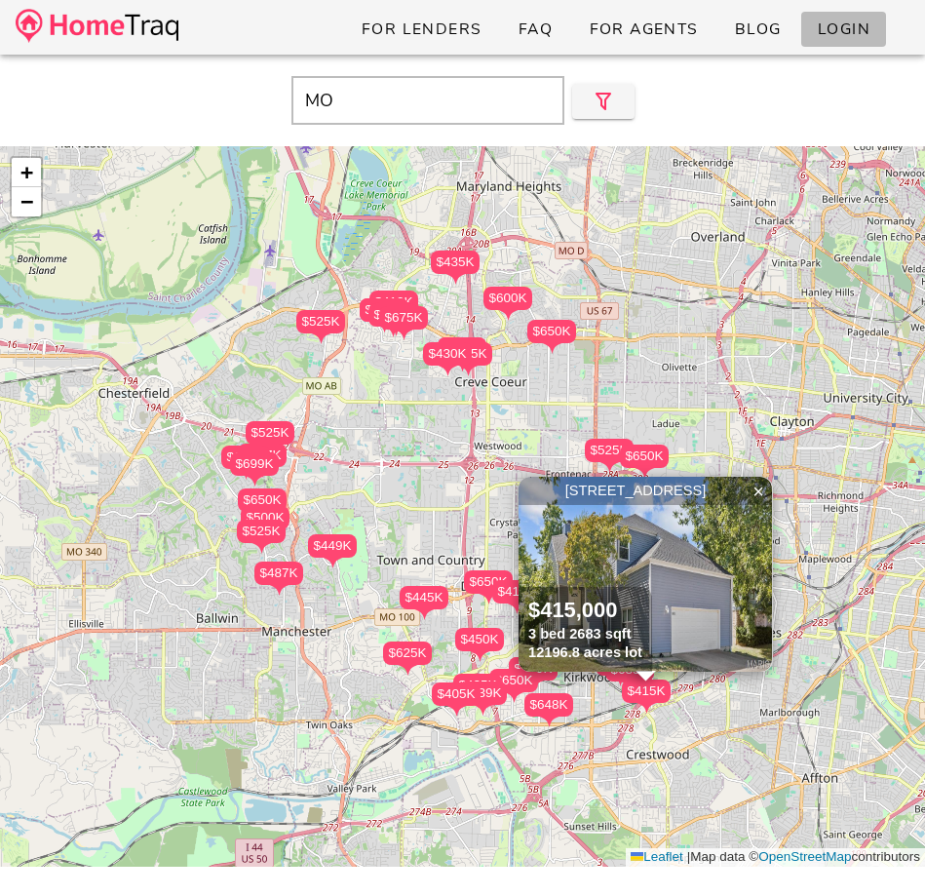
click at [825, 29] on span "Login" at bounding box center [844, 29] width 54 height 21
